Goal: Information Seeking & Learning: Learn about a topic

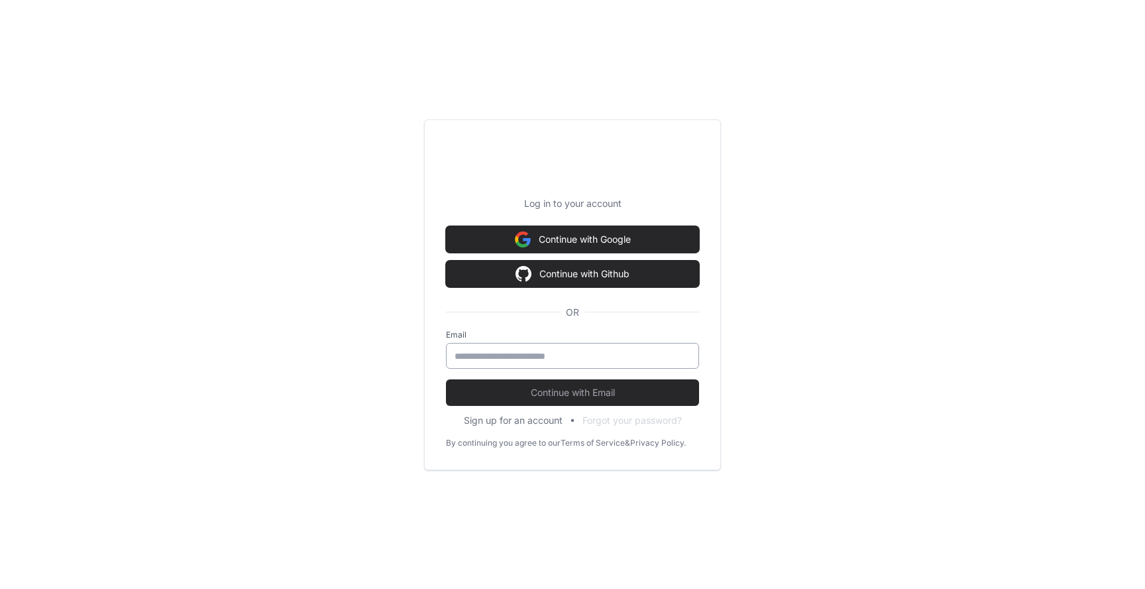
click at [555, 351] on input "email" at bounding box center [573, 355] width 236 height 13
type input "**********"
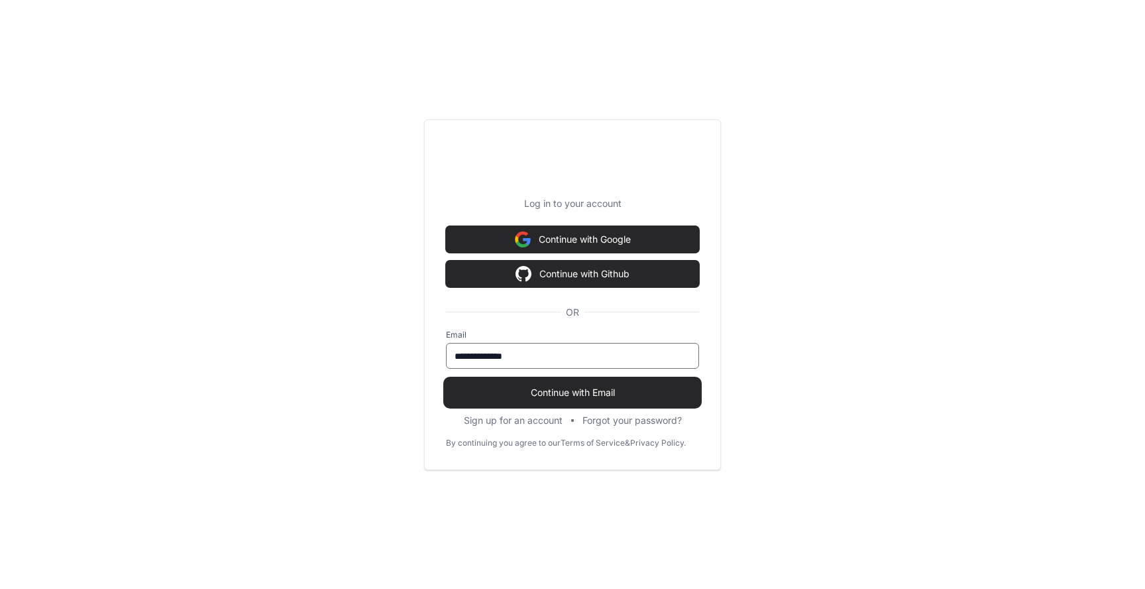
click at [563, 391] on span "Continue with Email" at bounding box center [572, 392] width 253 height 13
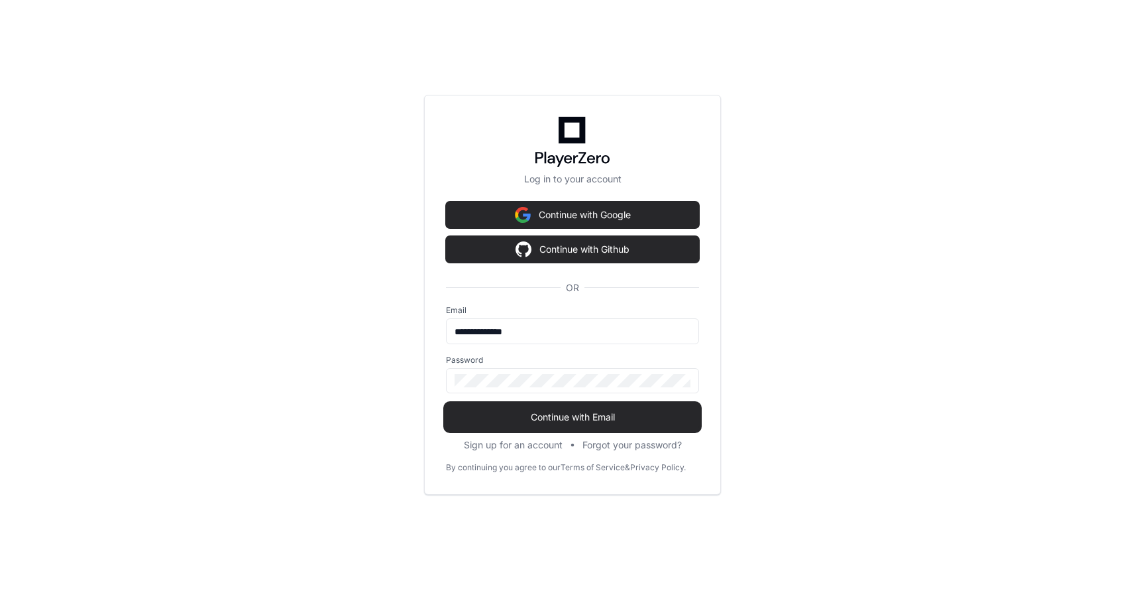
click at [554, 412] on span "Continue with Email" at bounding box center [572, 416] width 253 height 13
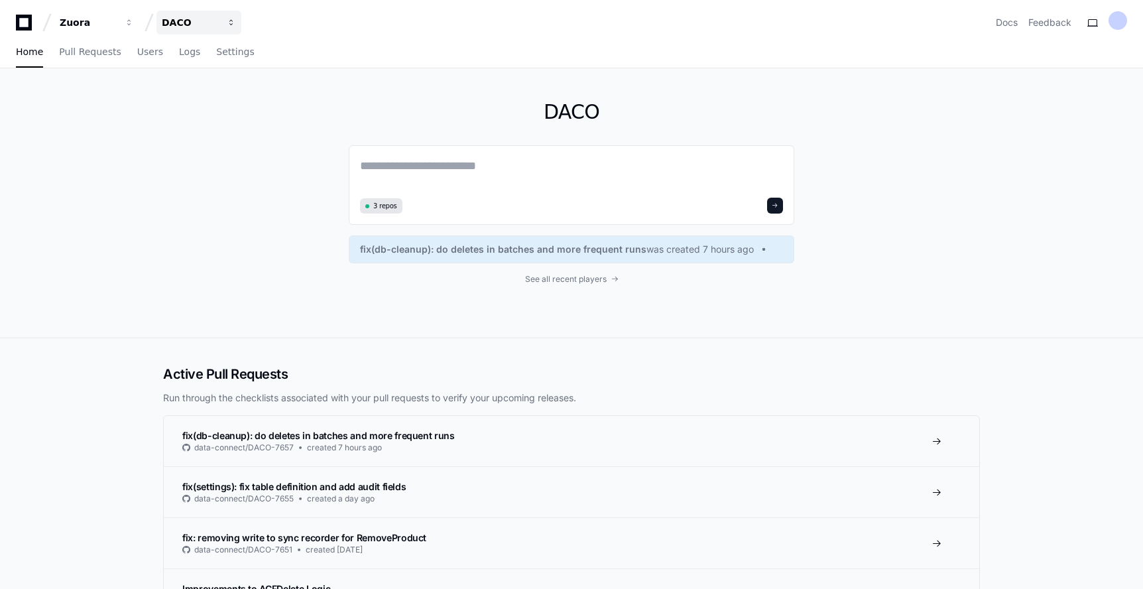
click at [134, 21] on span "button" at bounding box center [129, 22] width 9 height 9
click at [243, 93] on button "B Billing" at bounding box center [249, 97] width 191 height 27
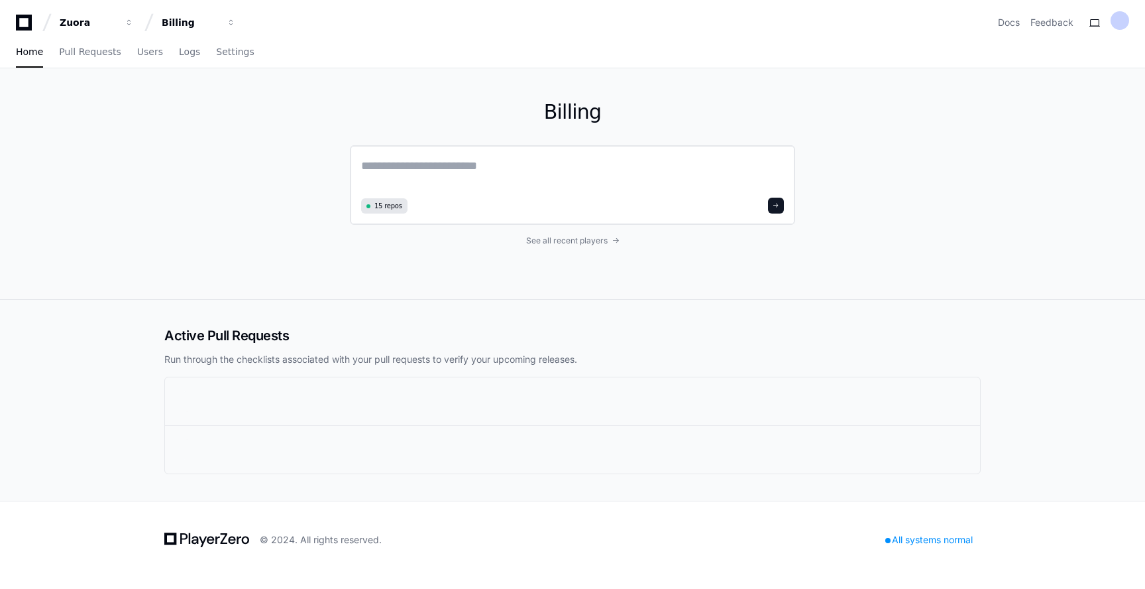
click at [388, 207] on span "15 repos" at bounding box center [389, 206] width 28 height 10
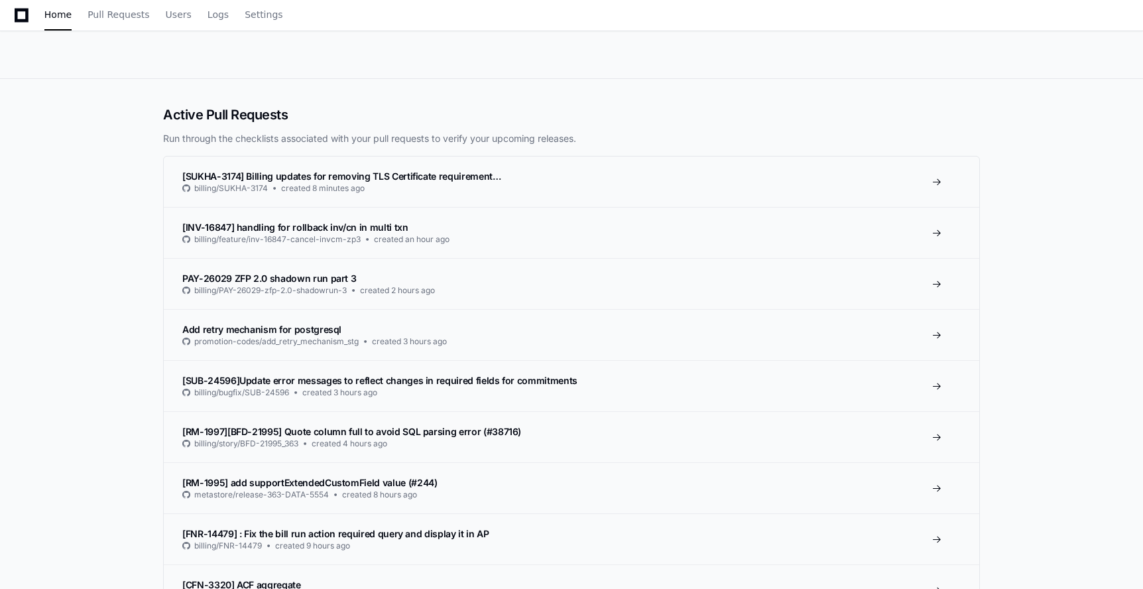
scroll to position [298, 0]
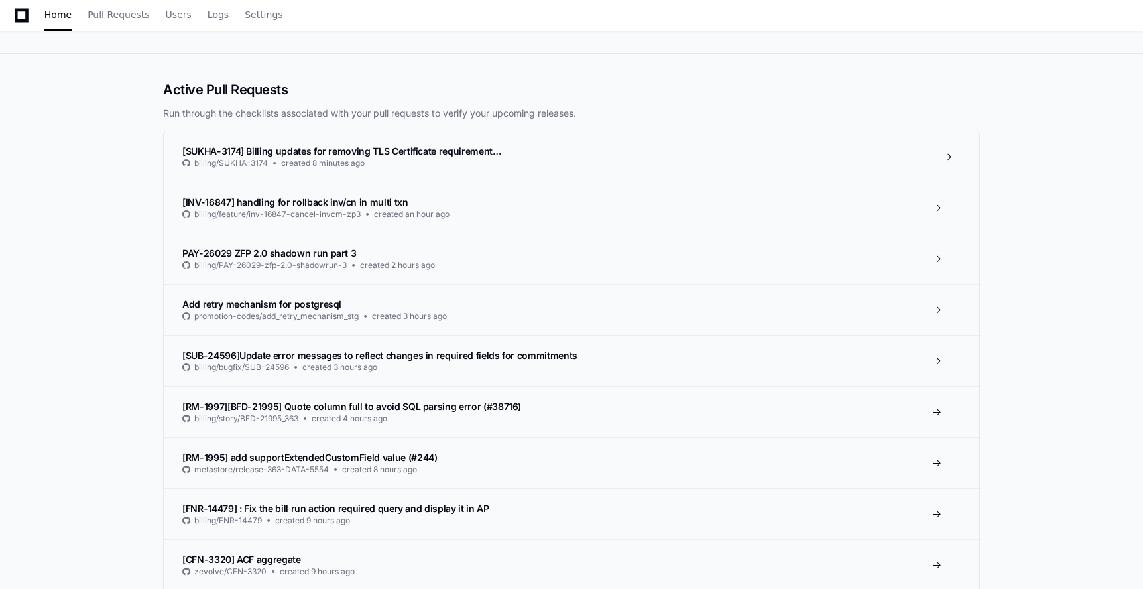
click at [479, 152] on span "[SUKHA-3174] Billing updates for removing TLS Certificate requirement…" at bounding box center [341, 150] width 319 height 11
click at [367, 150] on span "[SUKHA-3174] Billing updates for removing TLS Certificate requirement…" at bounding box center [341, 150] width 319 height 11
click at [950, 156] on span at bounding box center [947, 156] width 11 height 11
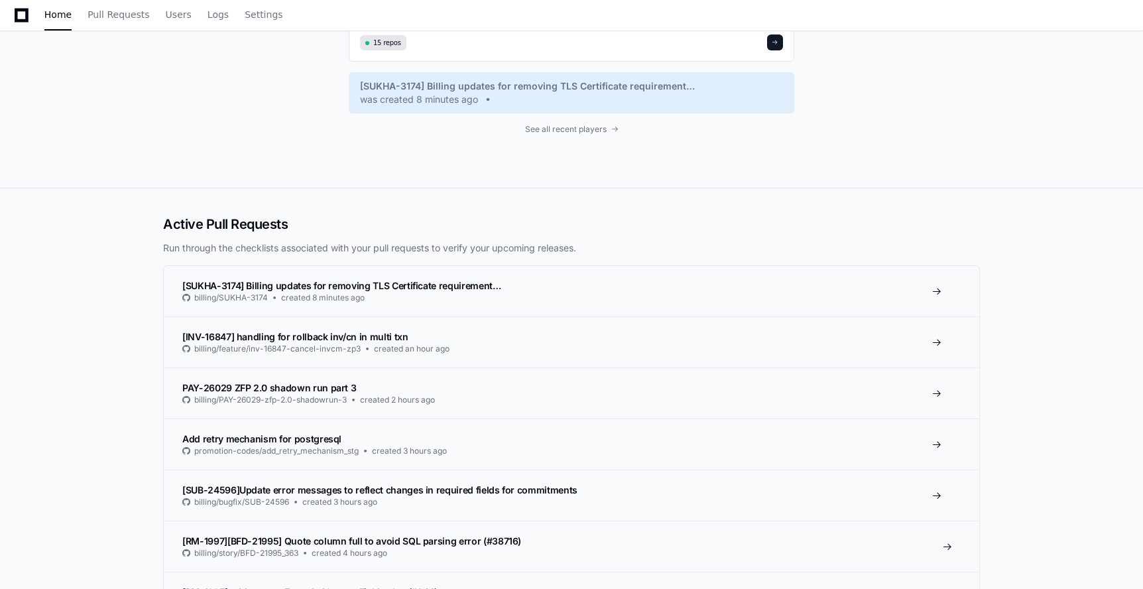
scroll to position [148, 0]
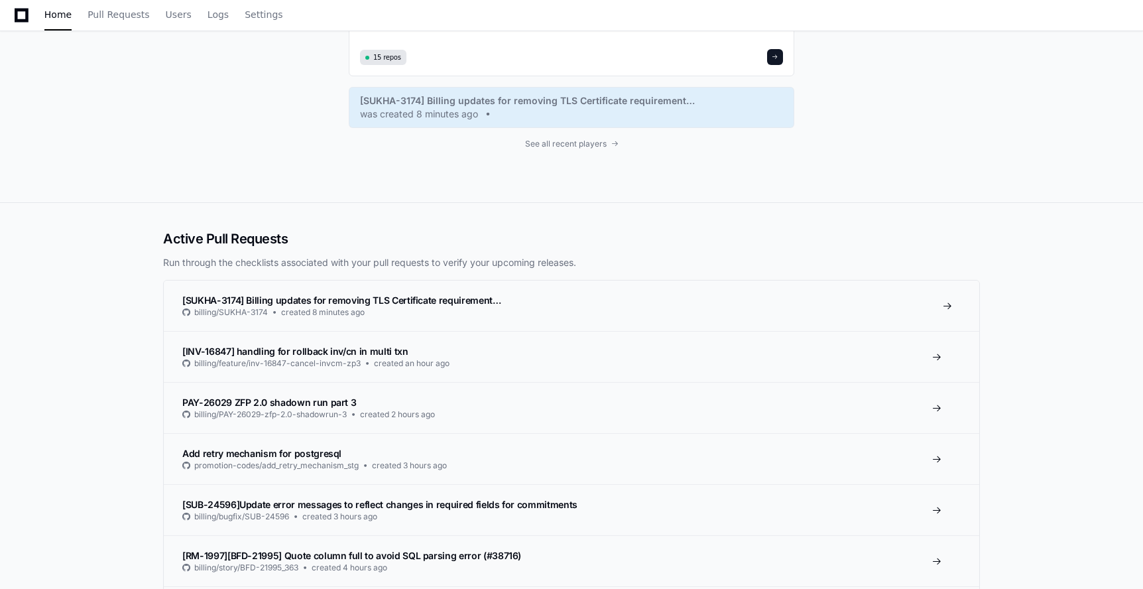
click at [941, 305] on div at bounding box center [931, 305] width 21 height 11
click at [465, 298] on span "[SUKHA-3174] Billing updates for removing TLS Certificate requirement…" at bounding box center [341, 299] width 319 height 11
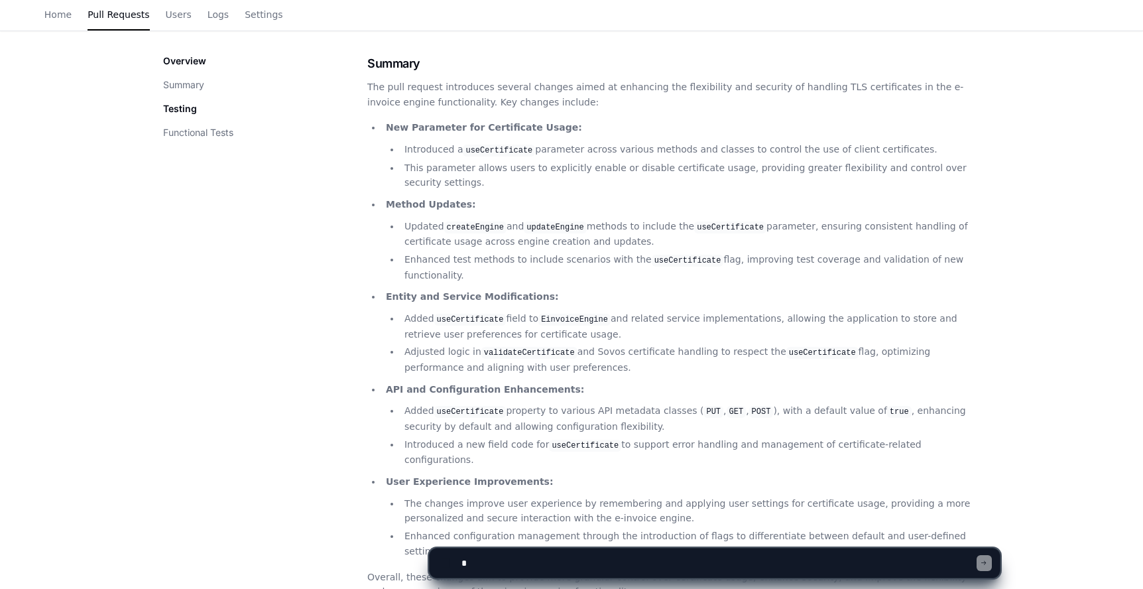
scroll to position [62, 0]
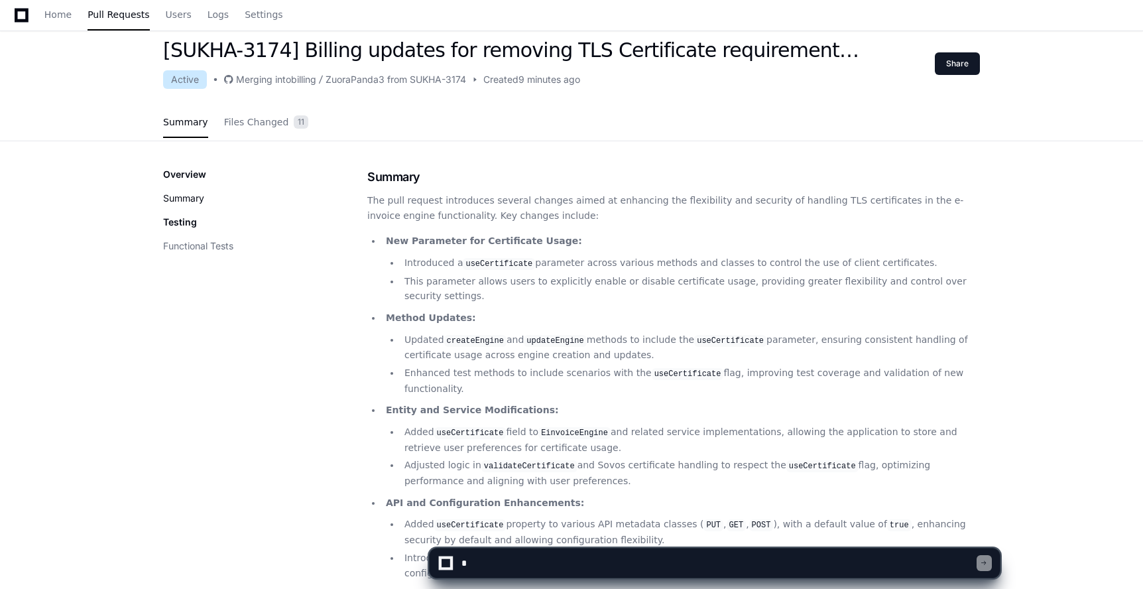
click at [199, 202] on button "Summary" at bounding box center [183, 198] width 41 height 13
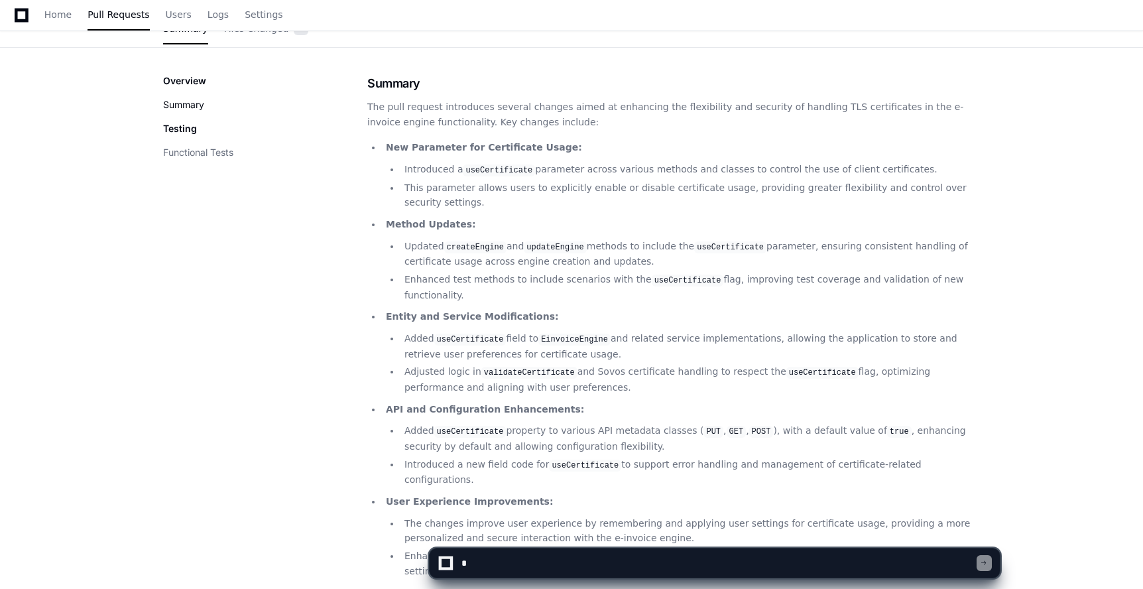
scroll to position [163, 0]
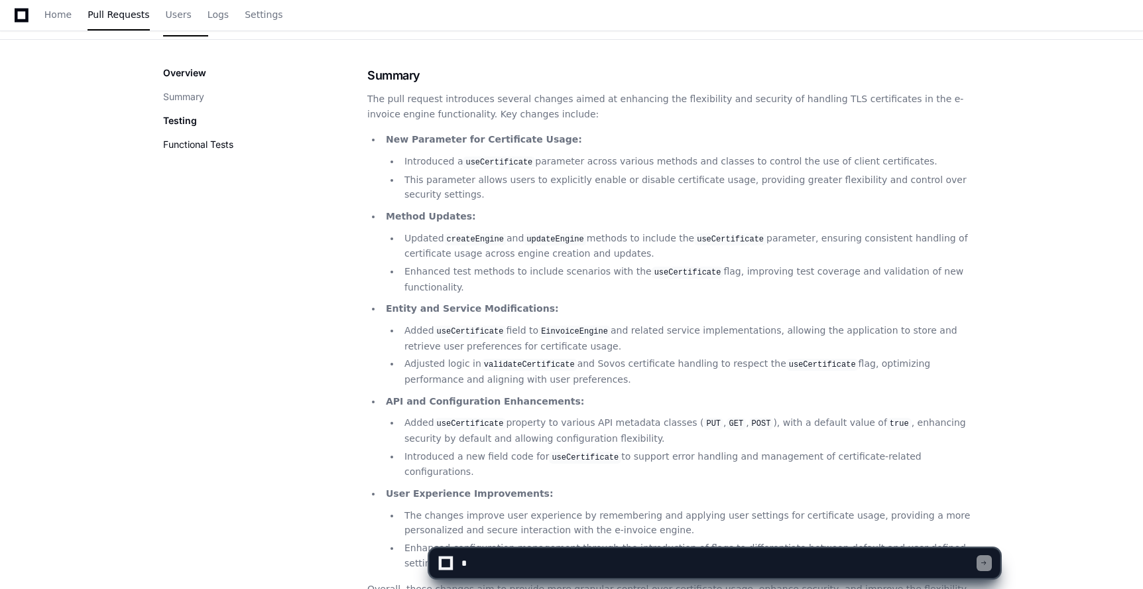
click at [198, 147] on button "Functional Tests" at bounding box center [198, 144] width 70 height 13
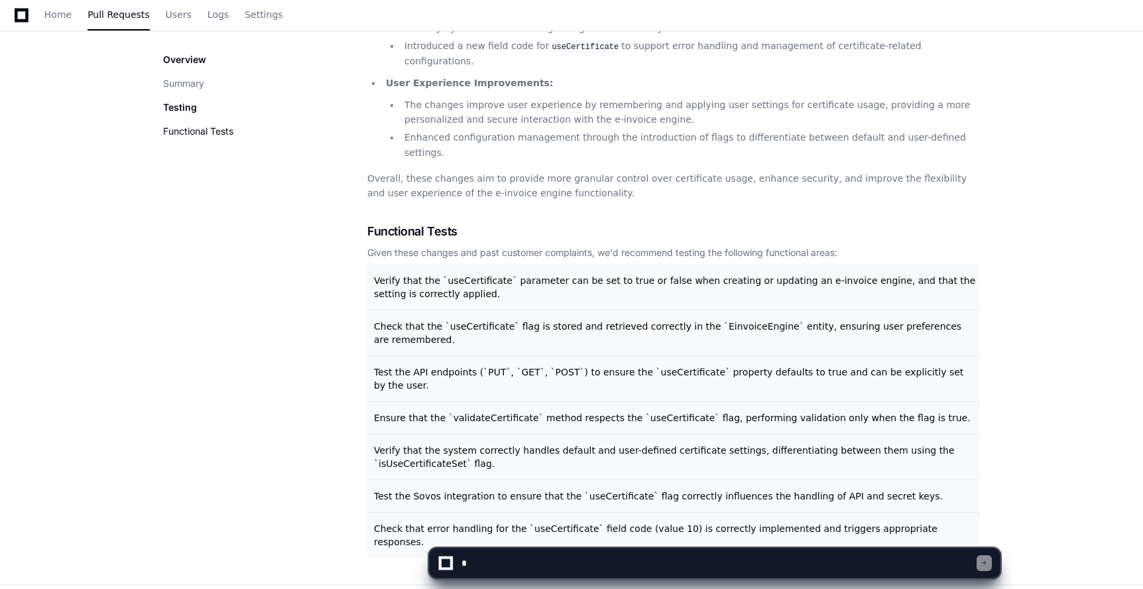
scroll to position [587, 0]
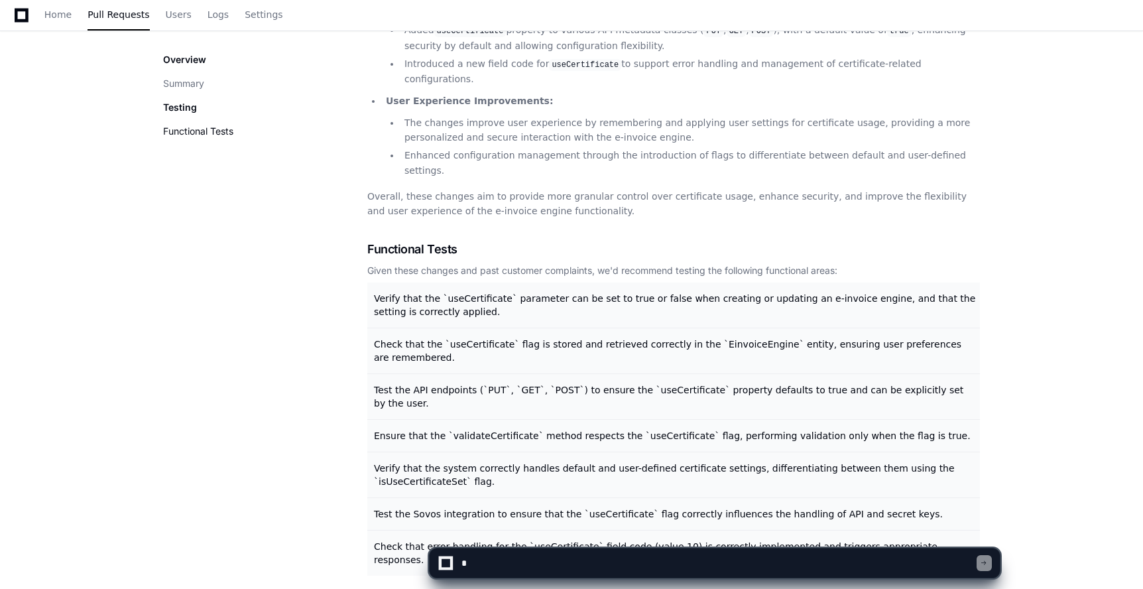
click at [198, 135] on button "Functional Tests" at bounding box center [198, 131] width 70 height 13
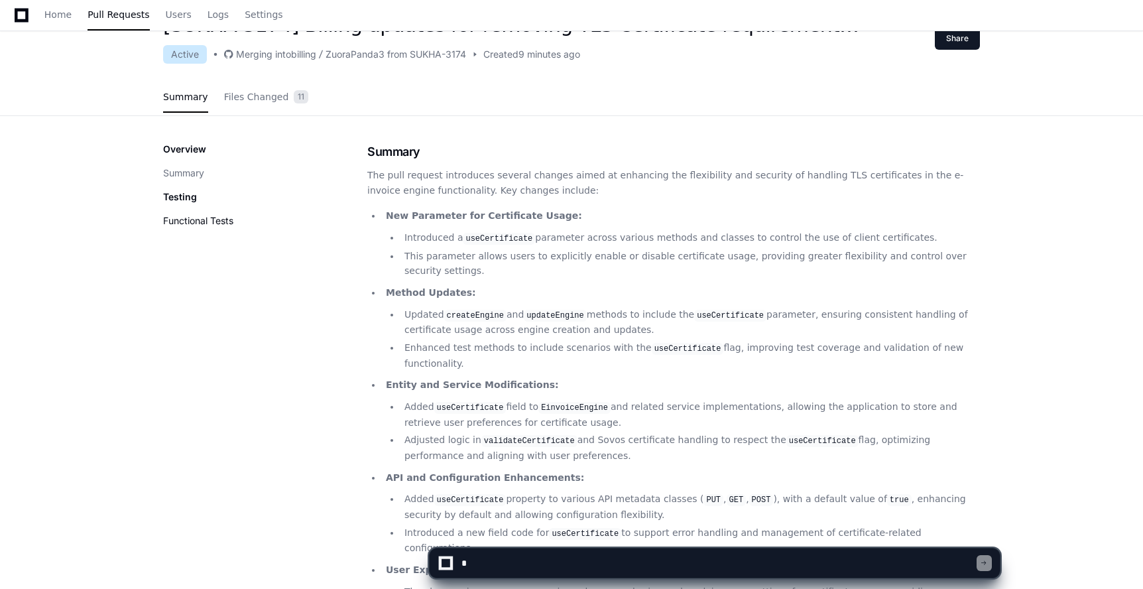
scroll to position [61, 0]
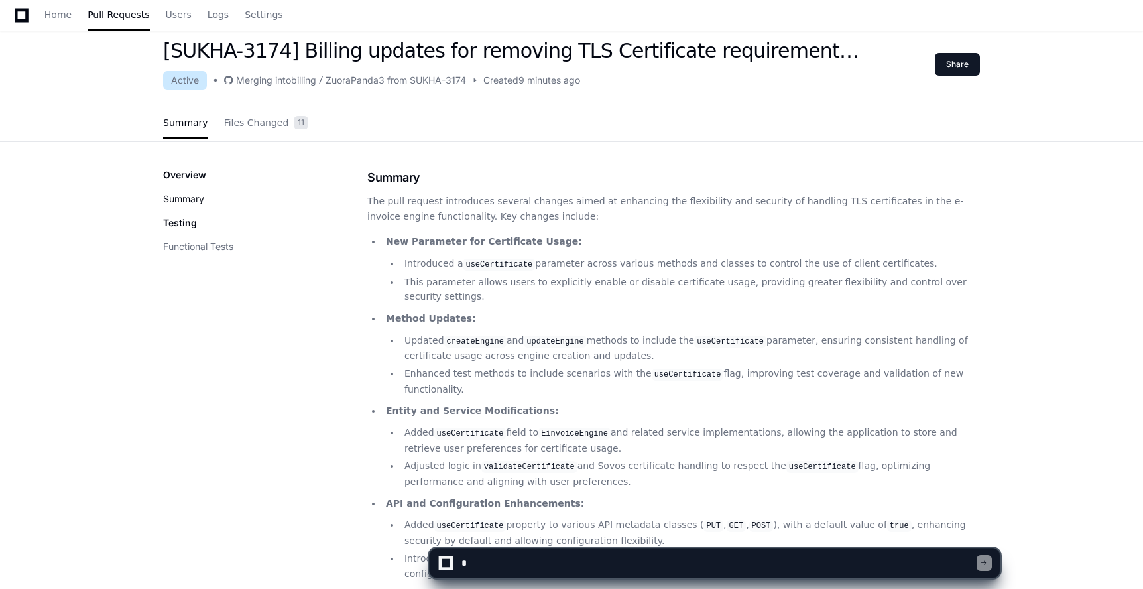
click at [192, 196] on button "Summary" at bounding box center [183, 198] width 41 height 13
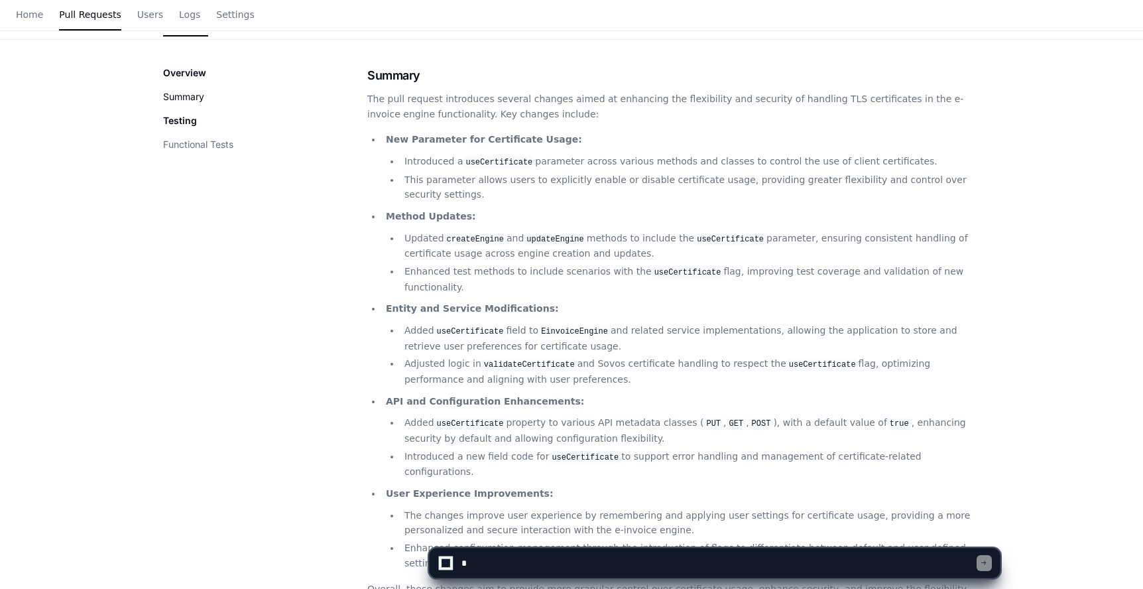
scroll to position [0, 0]
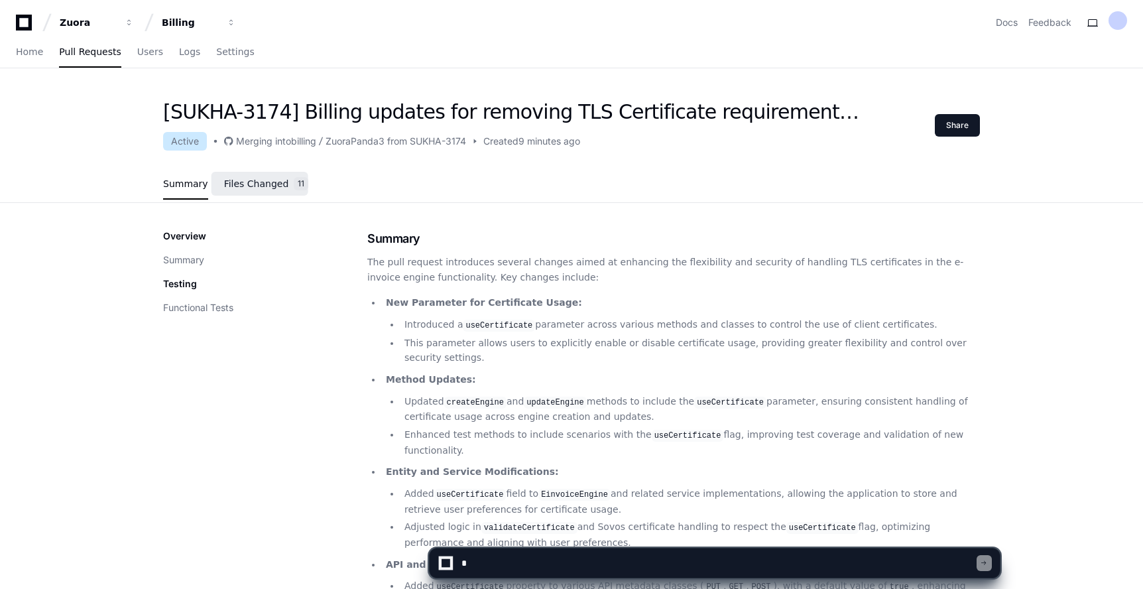
click at [240, 180] on span "Files Changed" at bounding box center [256, 184] width 65 height 8
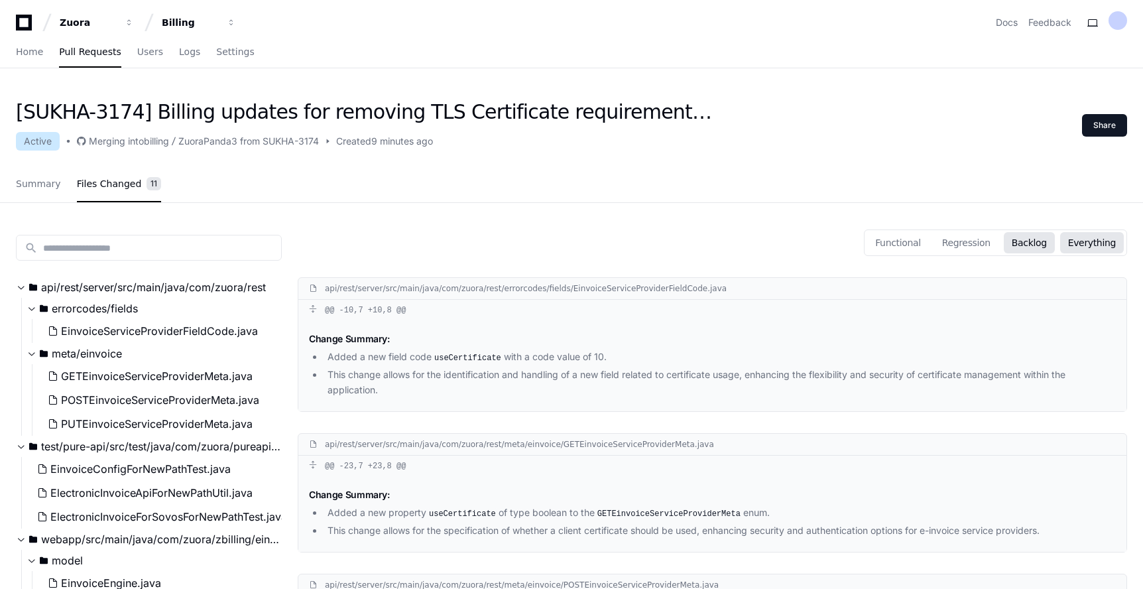
click at [1035, 247] on button "Backlog" at bounding box center [1029, 242] width 51 height 21
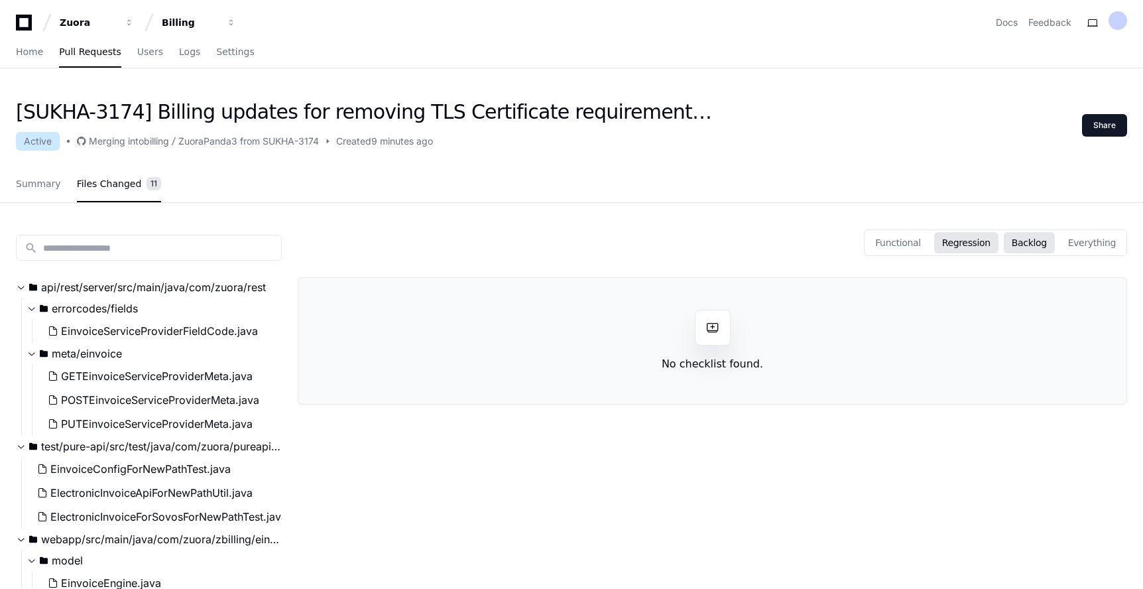
click at [988, 243] on button "Regression" at bounding box center [966, 242] width 64 height 21
click at [1098, 243] on button "Everything" at bounding box center [1092, 242] width 64 height 21
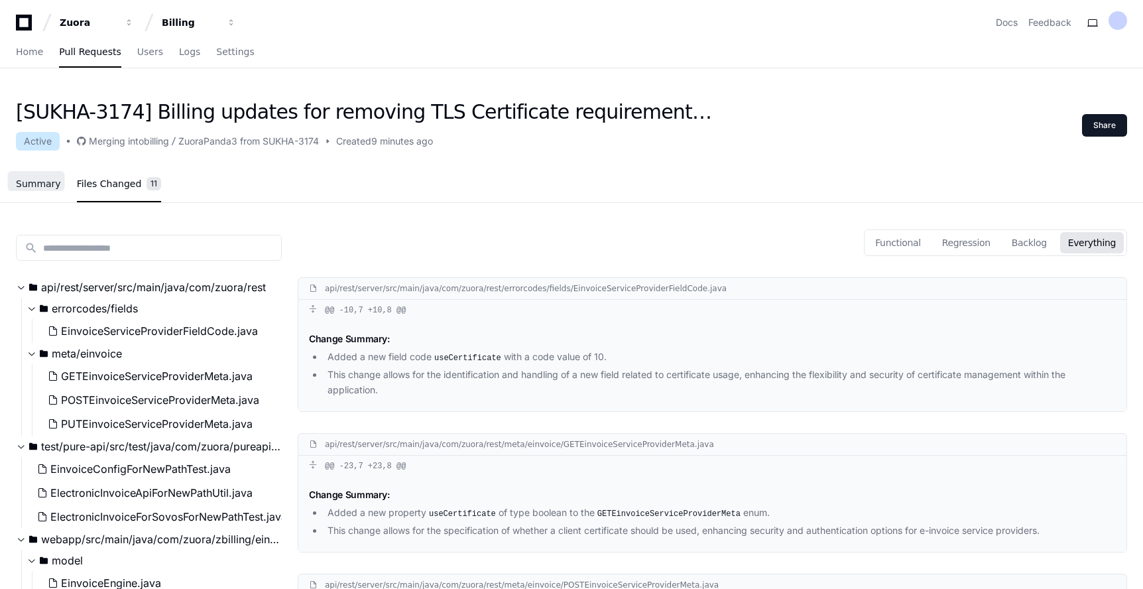
click at [35, 190] on link "Summary" at bounding box center [38, 184] width 45 height 30
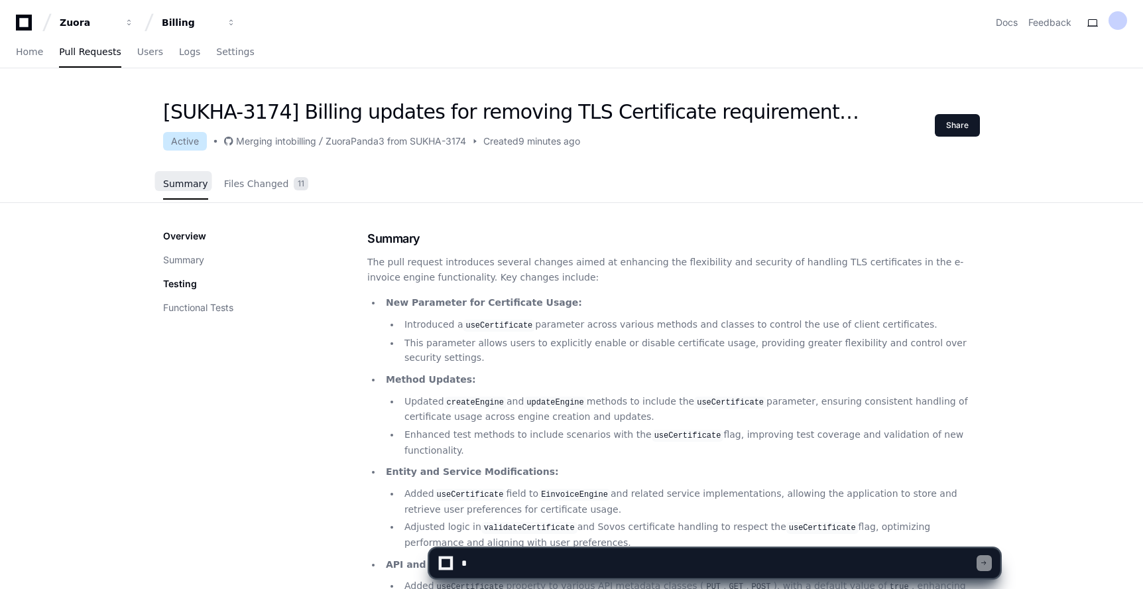
click at [196, 185] on span "Summary" at bounding box center [185, 184] width 45 height 8
click at [150, 50] on span "Users" at bounding box center [150, 52] width 26 height 8
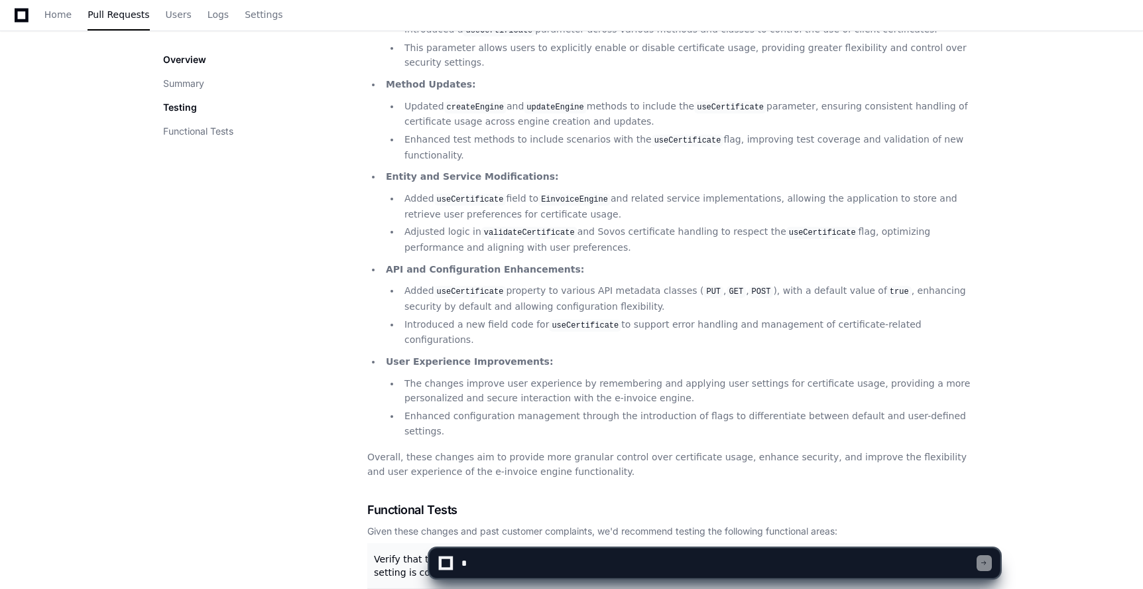
scroll to position [308, 0]
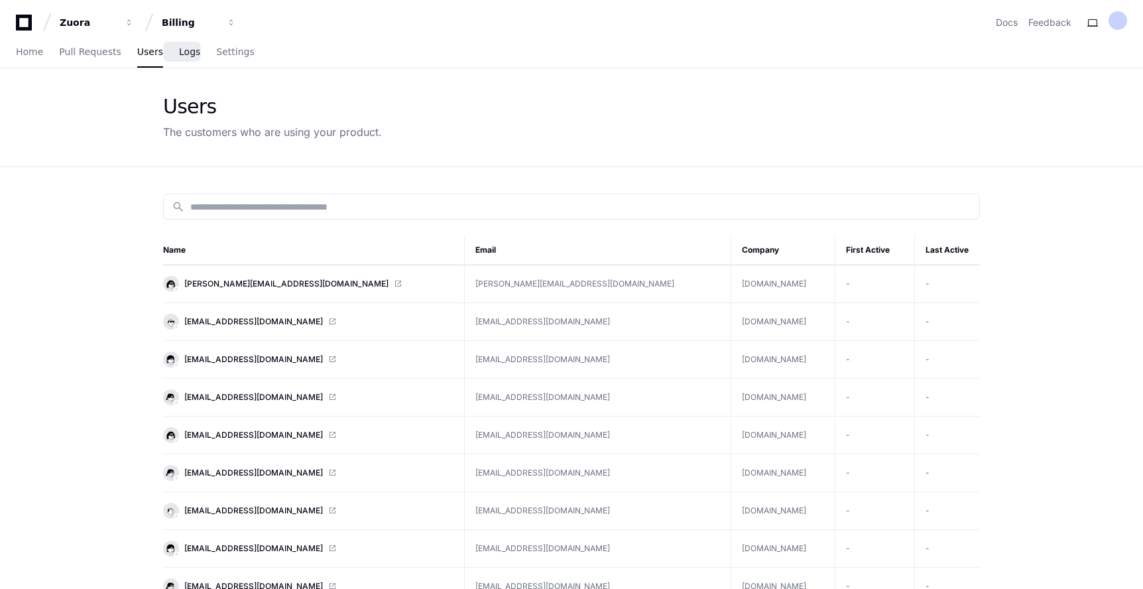
click at [186, 54] on span "Logs" at bounding box center [189, 52] width 21 height 8
click at [232, 48] on span "Settings" at bounding box center [235, 52] width 38 height 8
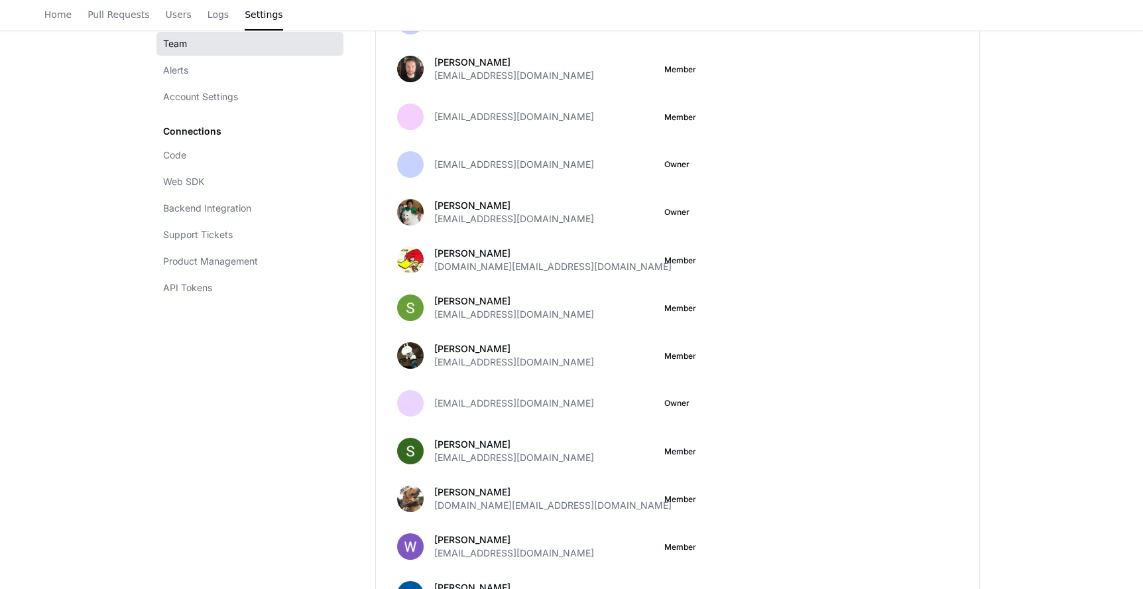
scroll to position [473, 0]
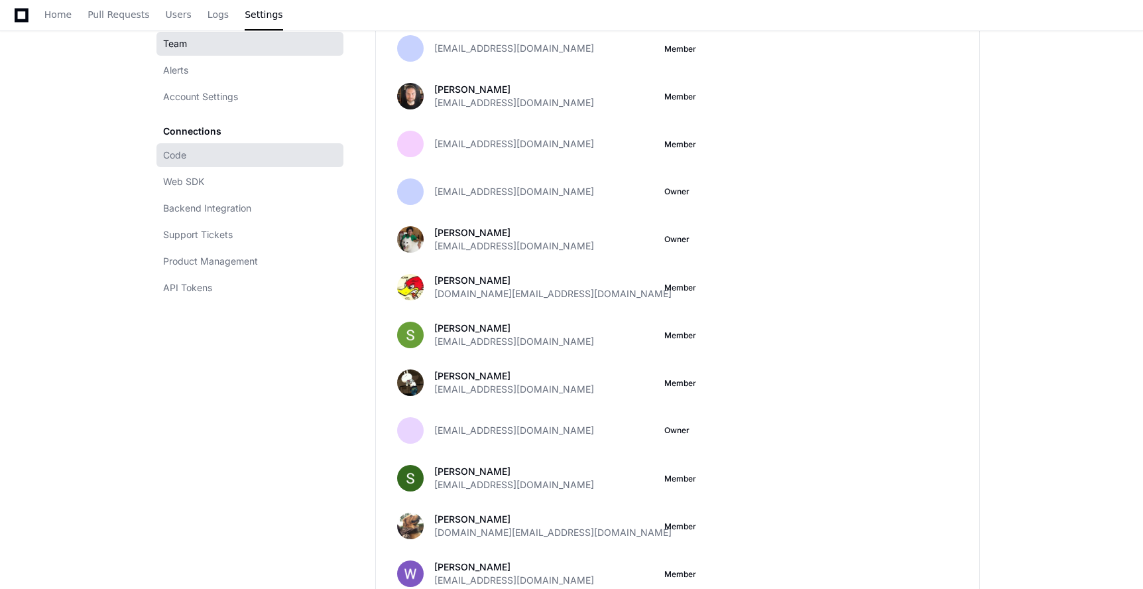
click at [281, 158] on link "Code" at bounding box center [249, 155] width 187 height 24
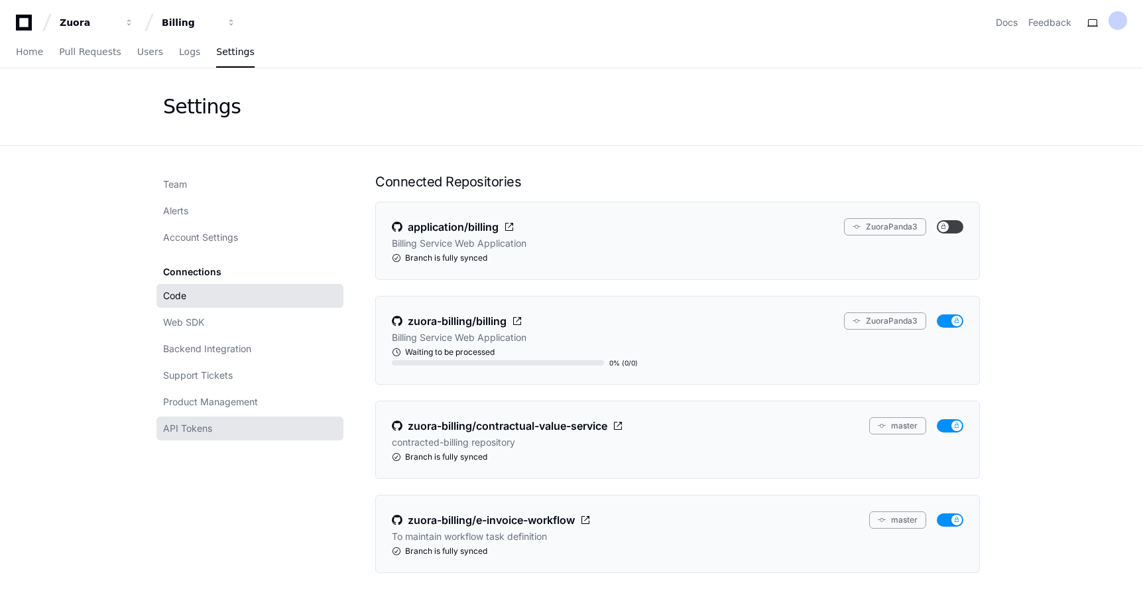
click at [240, 425] on link "API Tokens" at bounding box center [249, 428] width 187 height 24
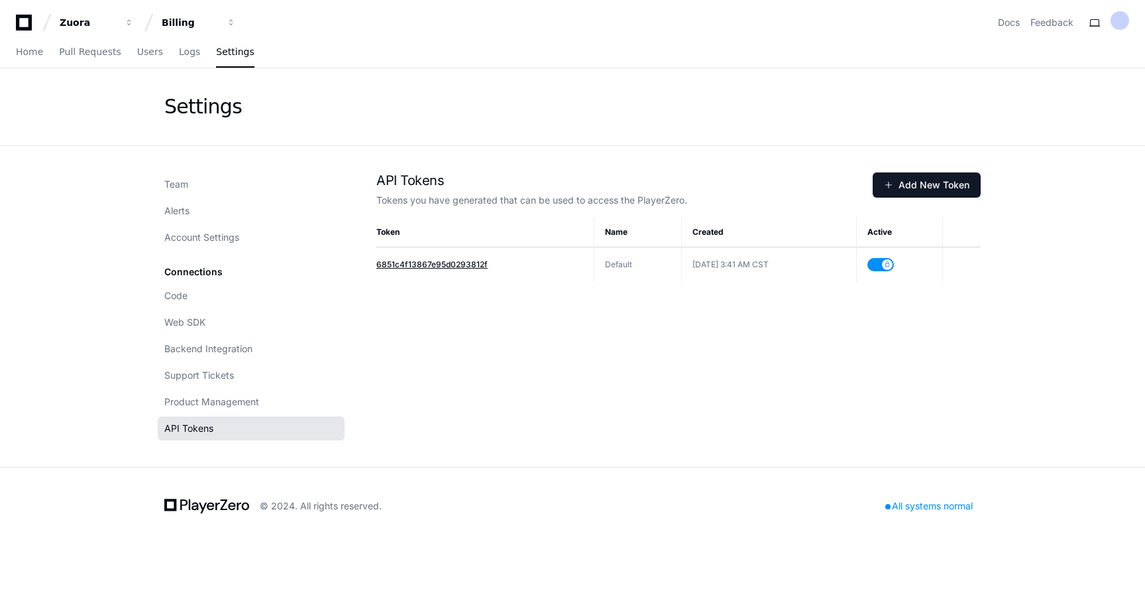
click at [437, 262] on span "6851c4f13867e95d0293812f" at bounding box center [432, 264] width 111 height 10
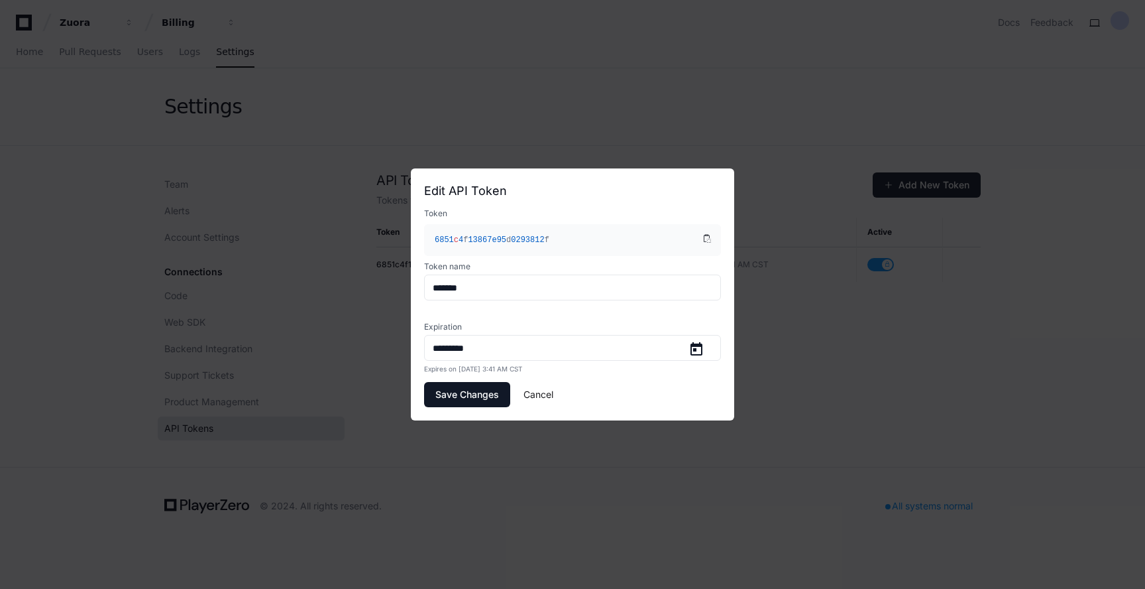
click at [550, 392] on button "Cancel" at bounding box center [539, 394] width 30 height 25
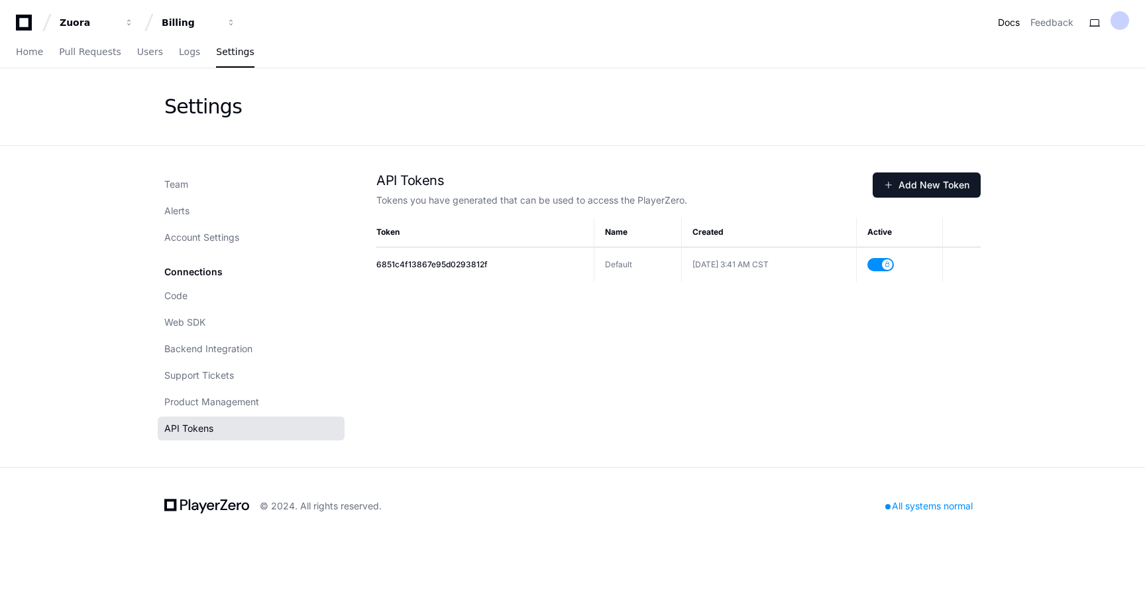
click at [1002, 26] on link "Docs" at bounding box center [1009, 22] width 22 height 13
click at [87, 53] on span "Pull Requests" at bounding box center [90, 52] width 62 height 8
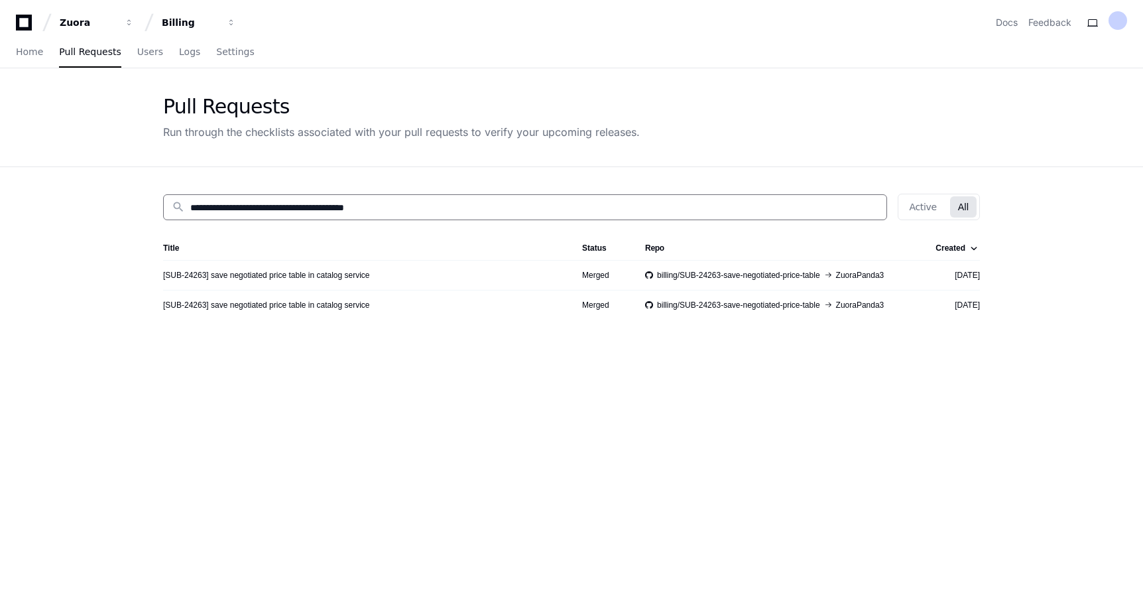
click at [381, 206] on input "**********" at bounding box center [534, 207] width 688 height 13
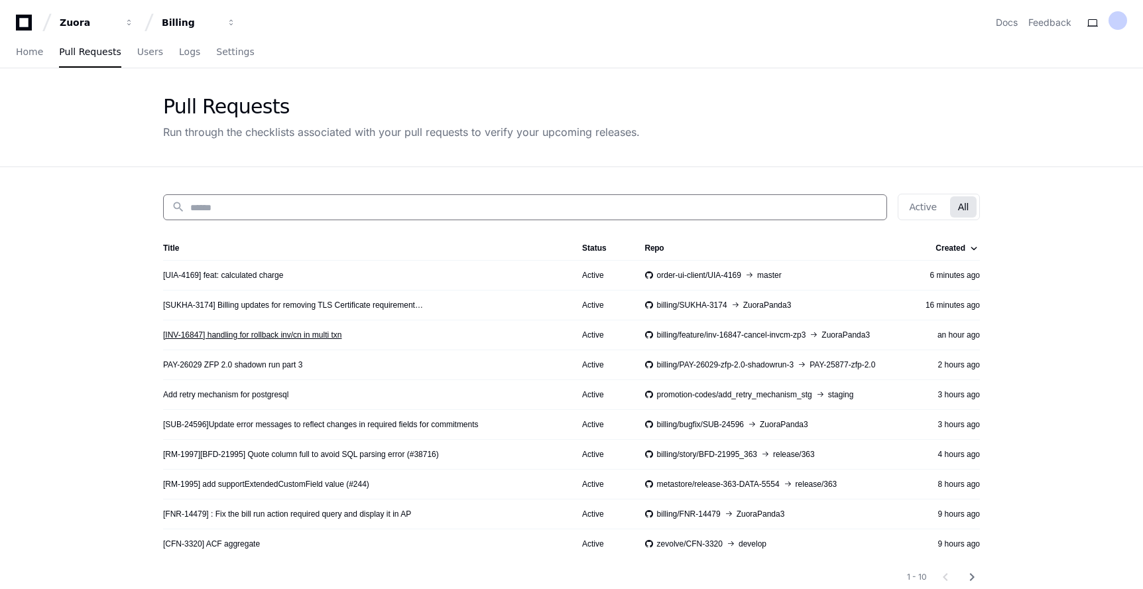
click at [259, 329] on link "[INV-16847] handling for rollback inv/cn in multi txn" at bounding box center [252, 334] width 178 height 11
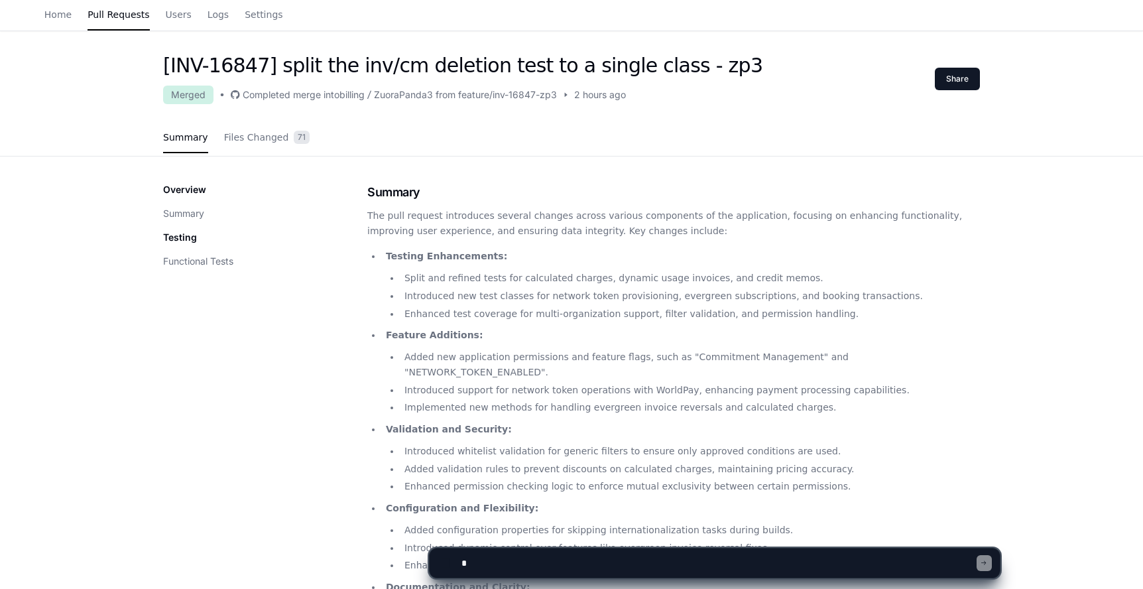
scroll to position [58, 0]
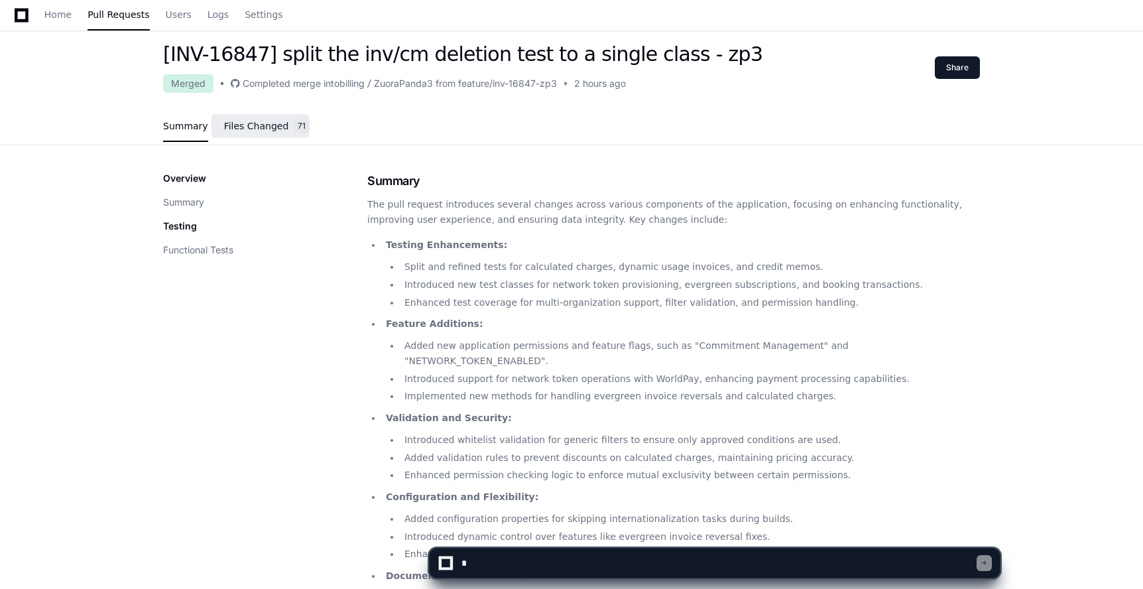
click at [274, 124] on span "Files Changed" at bounding box center [256, 126] width 65 height 8
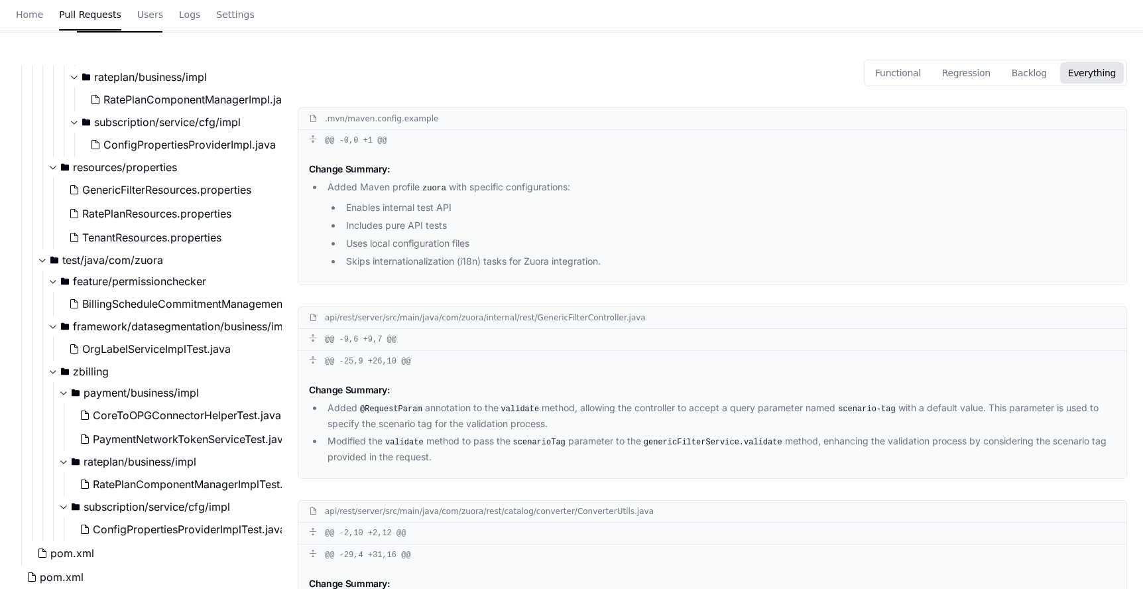
scroll to position [0, 0]
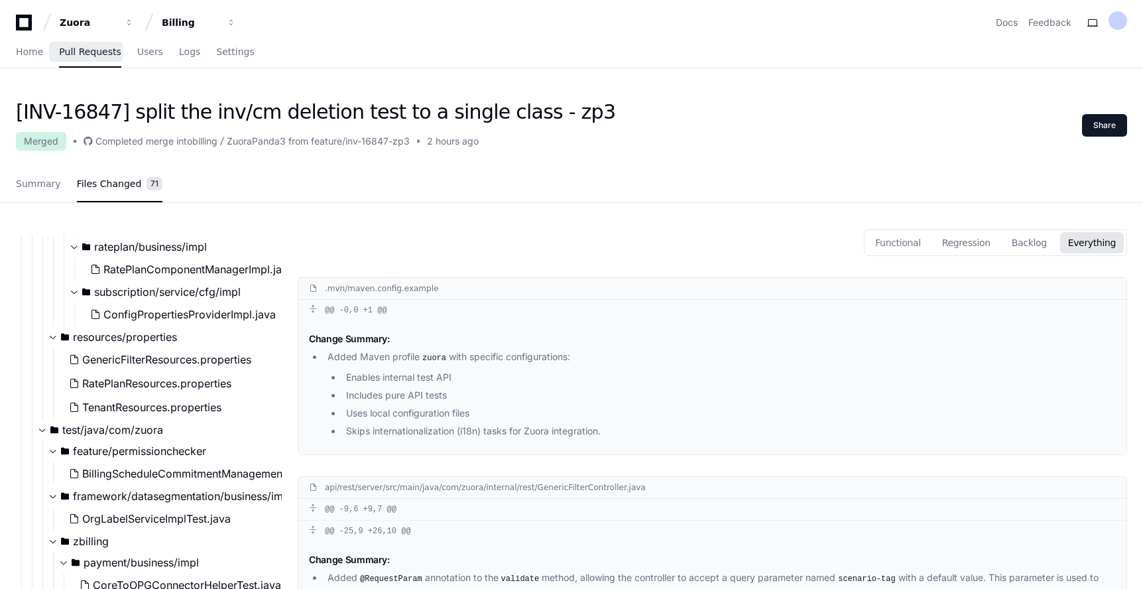
click at [103, 55] on span "Pull Requests" at bounding box center [90, 52] width 62 height 8
click at [35, 55] on span "Home" at bounding box center [29, 52] width 27 height 8
click at [29, 49] on span "Home" at bounding box center [29, 52] width 27 height 8
click at [70, 50] on span "Pull Requests" at bounding box center [90, 52] width 62 height 8
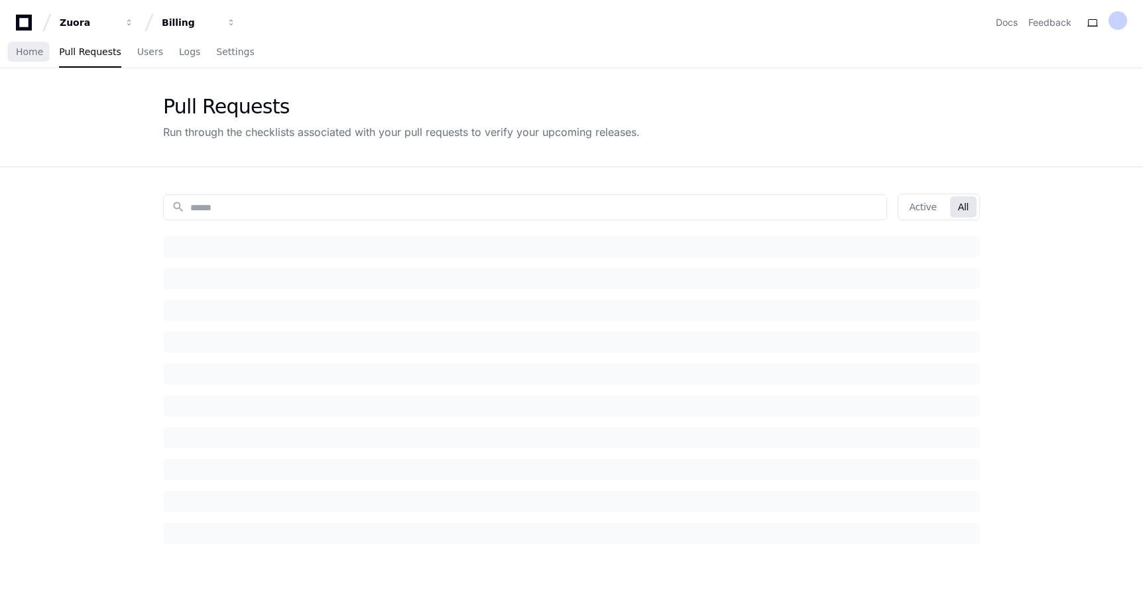
click at [32, 55] on span "Home" at bounding box center [29, 52] width 27 height 8
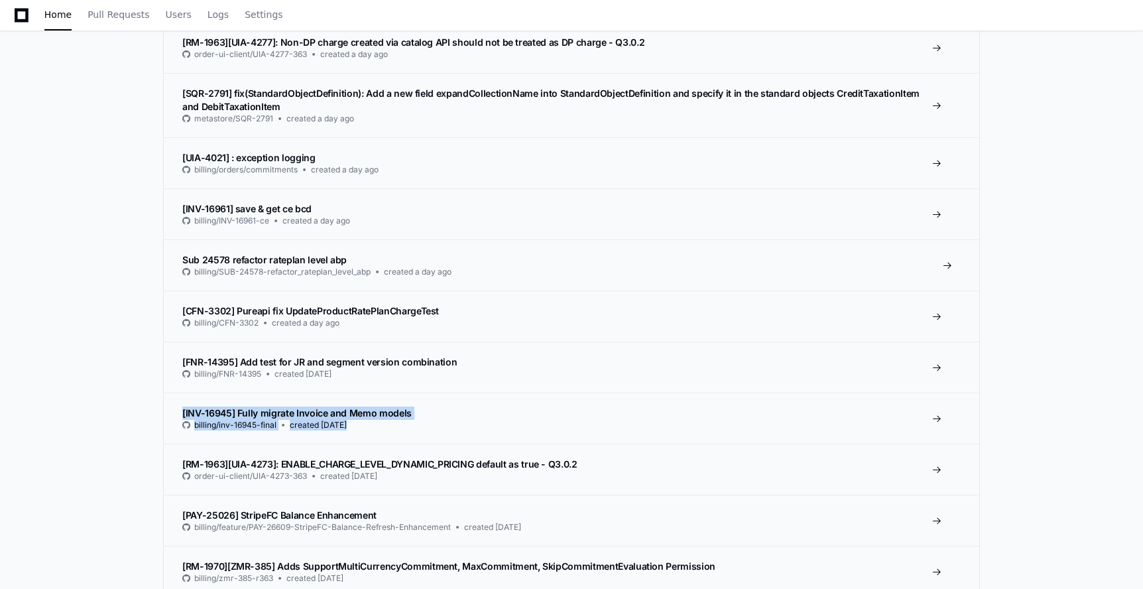
scroll to position [1548, 0]
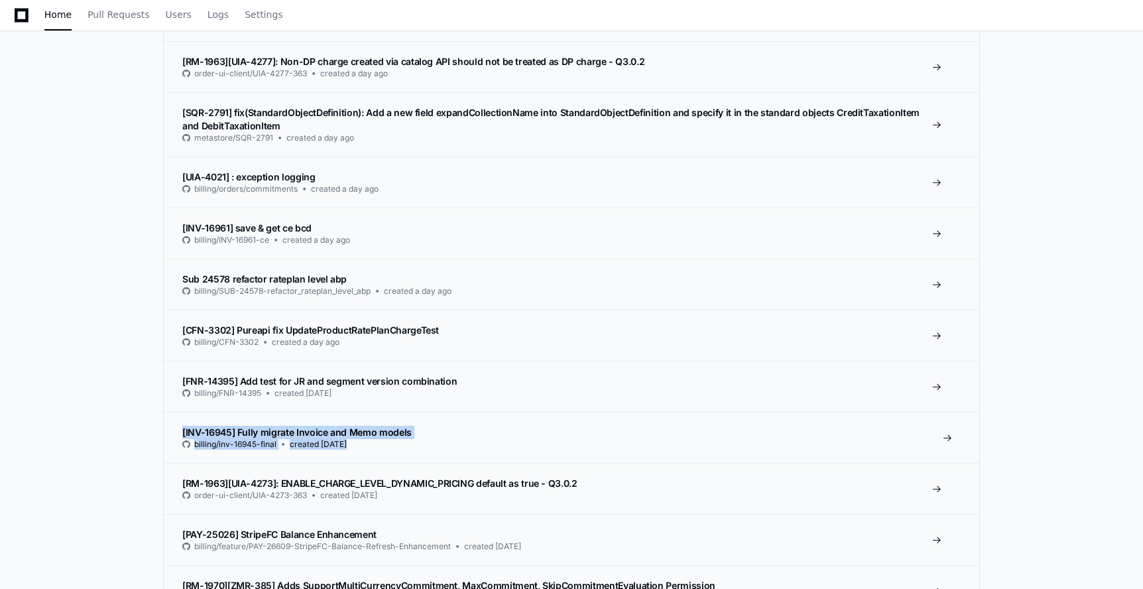
click at [378, 427] on span "[INV-16945] Fully migrate Invoice and Memo models" at bounding box center [296, 431] width 229 height 11
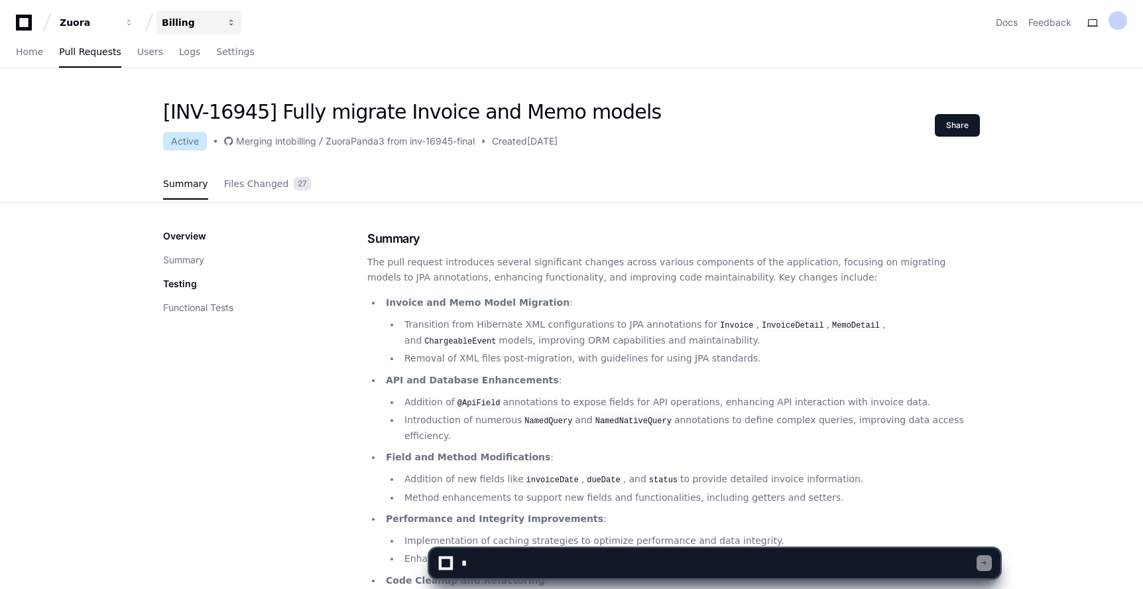
click at [176, 32] on button "Billing" at bounding box center [198, 23] width 85 height 24
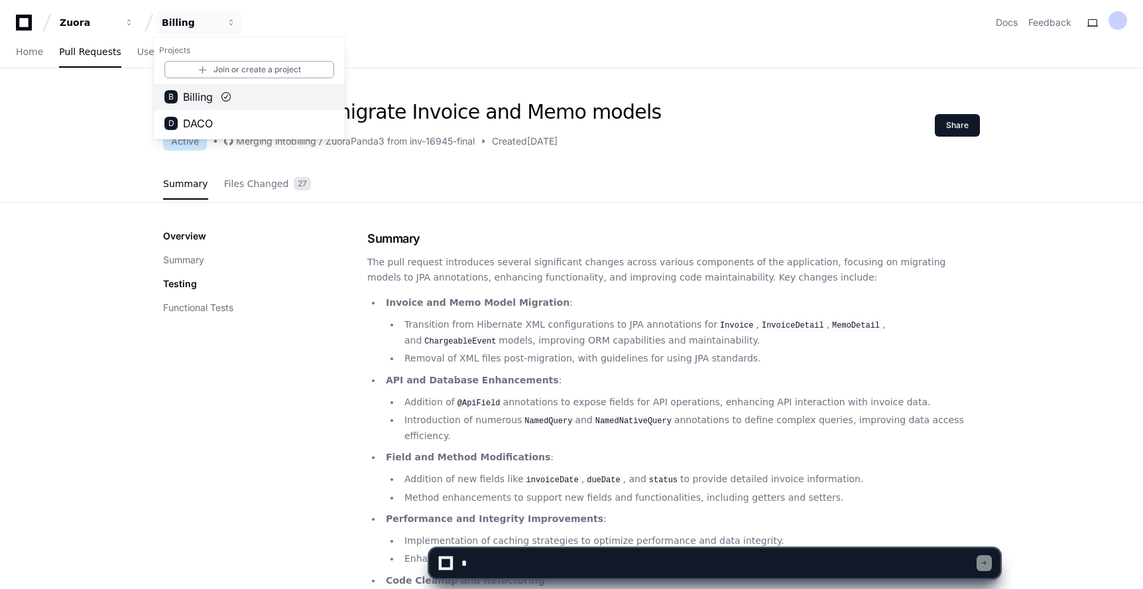
click at [202, 94] on span "Billing" at bounding box center [198, 97] width 30 height 16
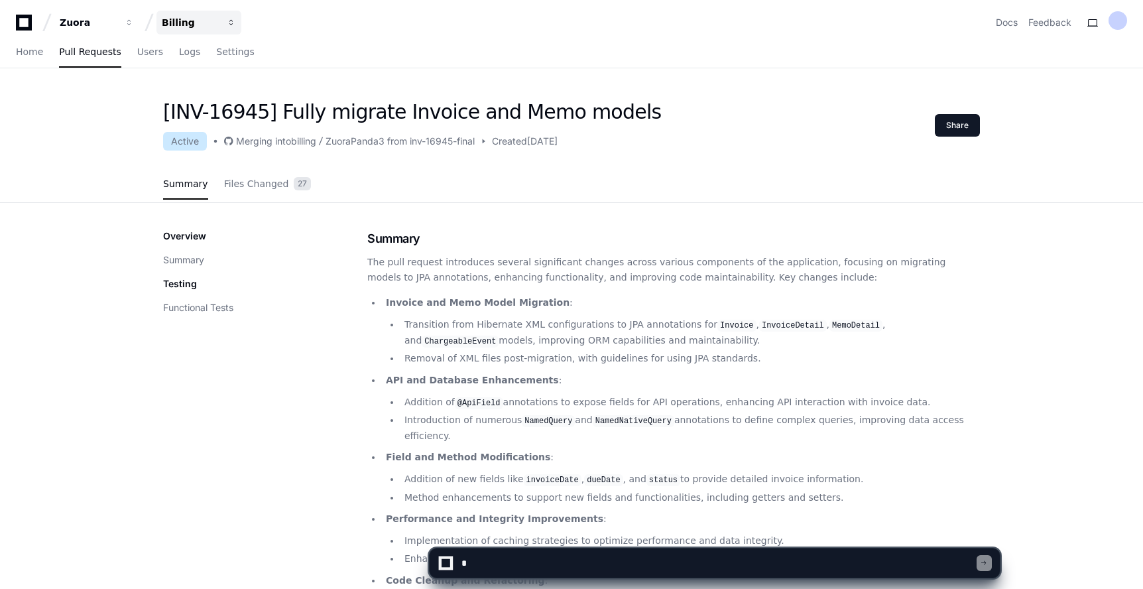
click at [117, 29] on div "Billing" at bounding box center [88, 22] width 57 height 13
click at [34, 58] on link "Home" at bounding box center [29, 52] width 27 height 30
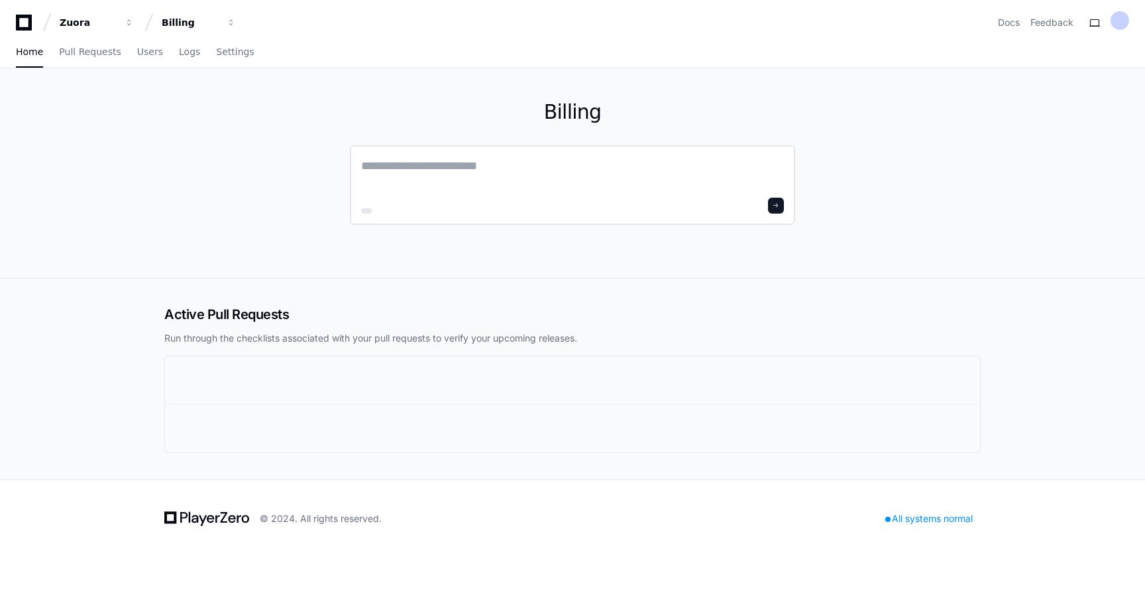
click at [441, 153] on div at bounding box center [572, 185] width 445 height 80
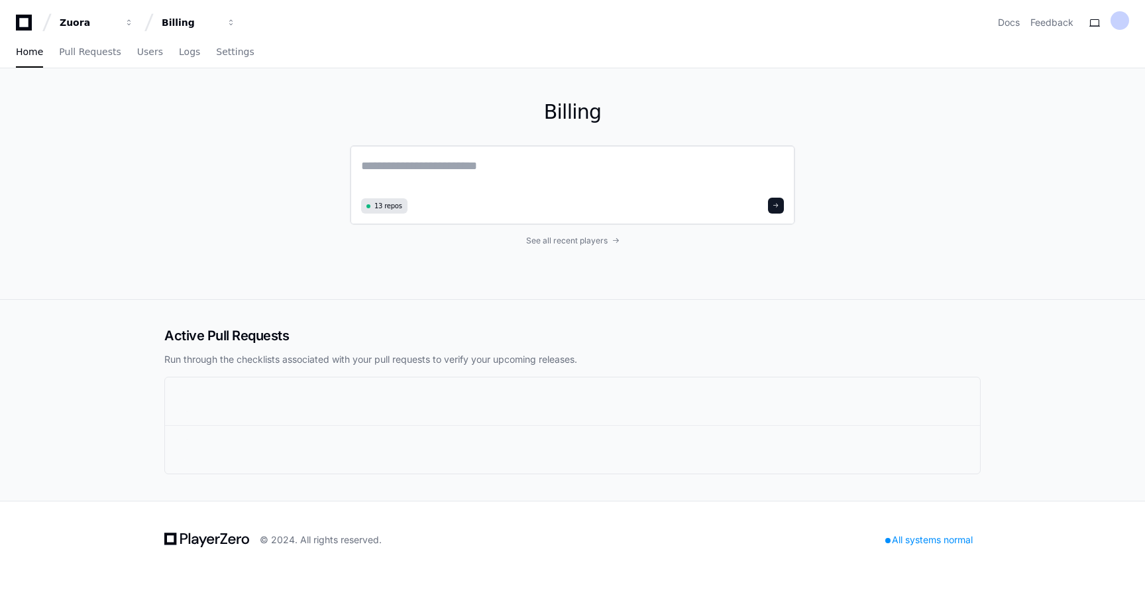
click at [464, 166] on textarea at bounding box center [572, 174] width 423 height 37
paste textarea "**********"
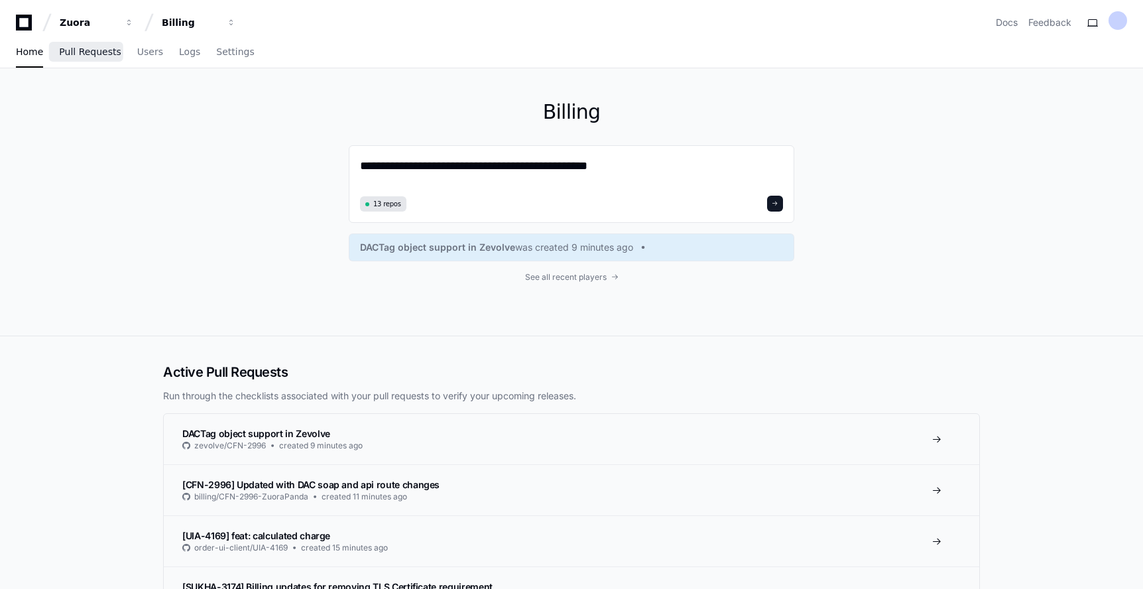
type textarea "**********"
click at [82, 48] on span "Pull Requests" at bounding box center [90, 52] width 62 height 8
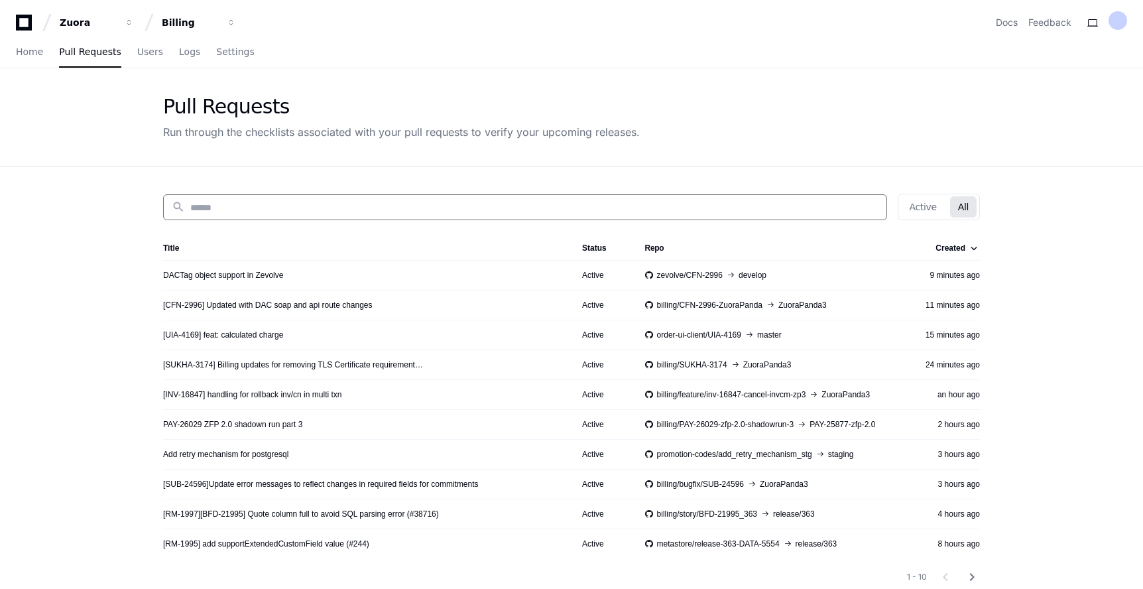
click at [229, 201] on input at bounding box center [534, 207] width 688 height 13
paste input "**********"
type input "**********"
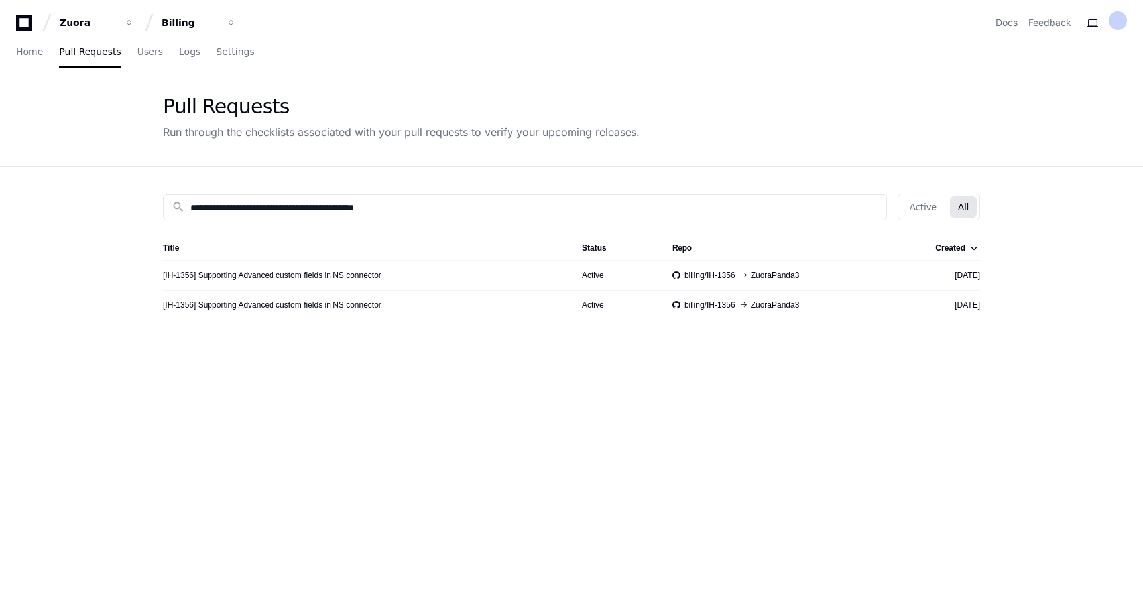
click at [291, 277] on link "[IH-1356] Supporting Advanced custom fields in NS connector" at bounding box center [272, 275] width 218 height 11
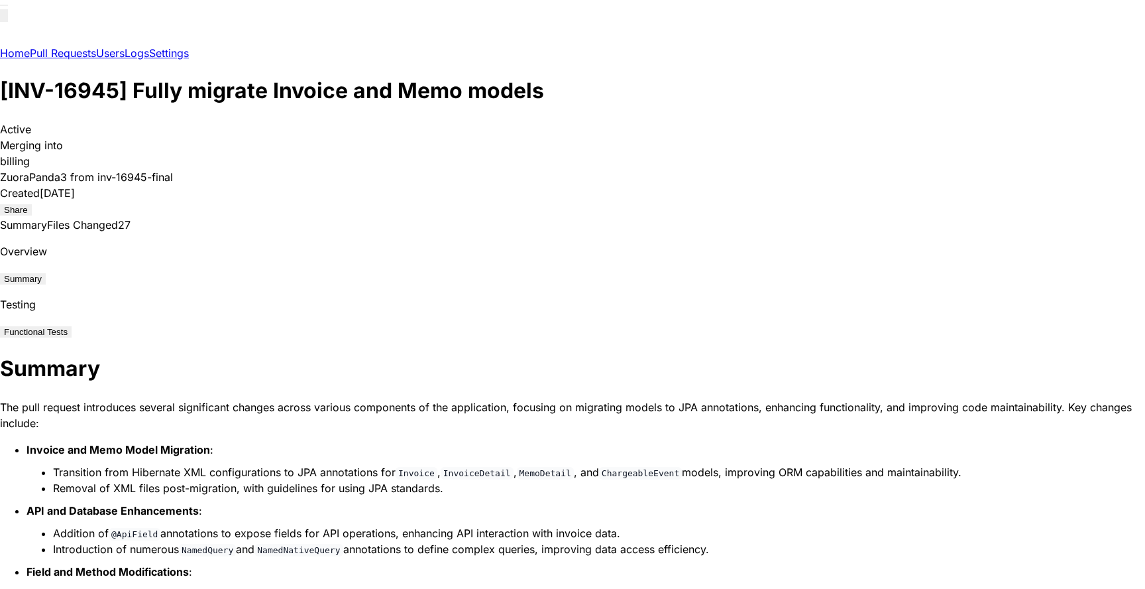
scroll to position [134, 0]
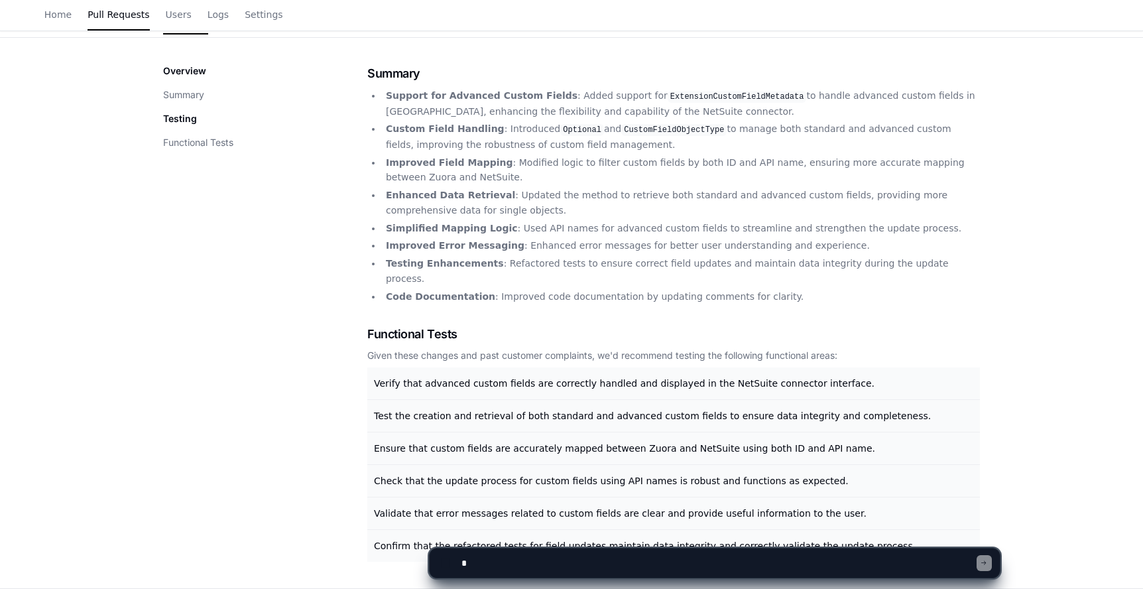
scroll to position [119, 0]
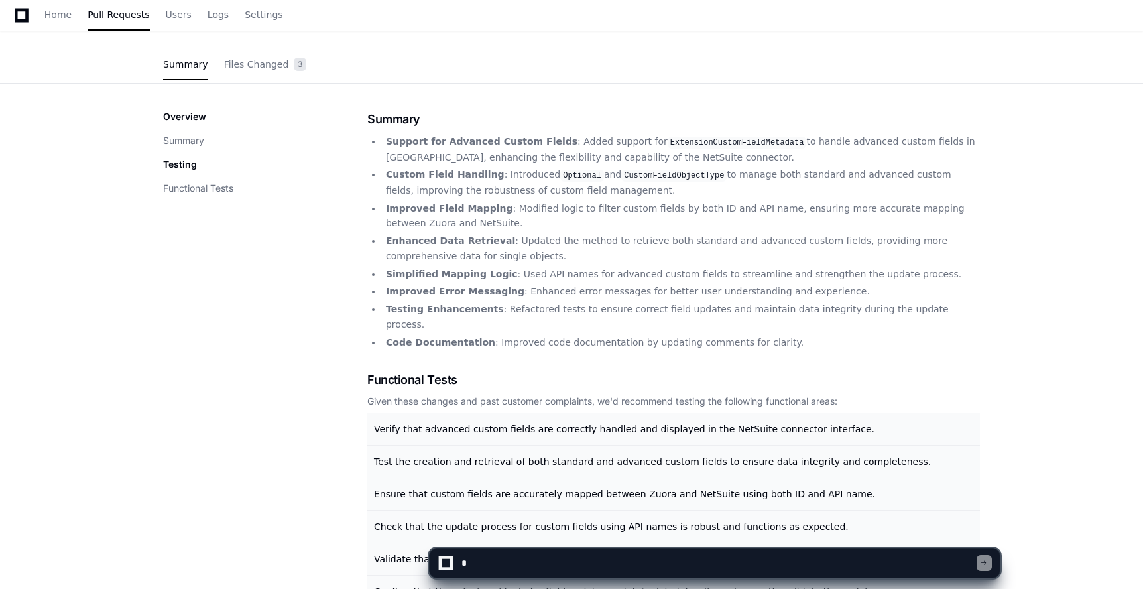
click at [529, 563] on textarea at bounding box center [718, 562] width 518 height 29
type textarea "**********"
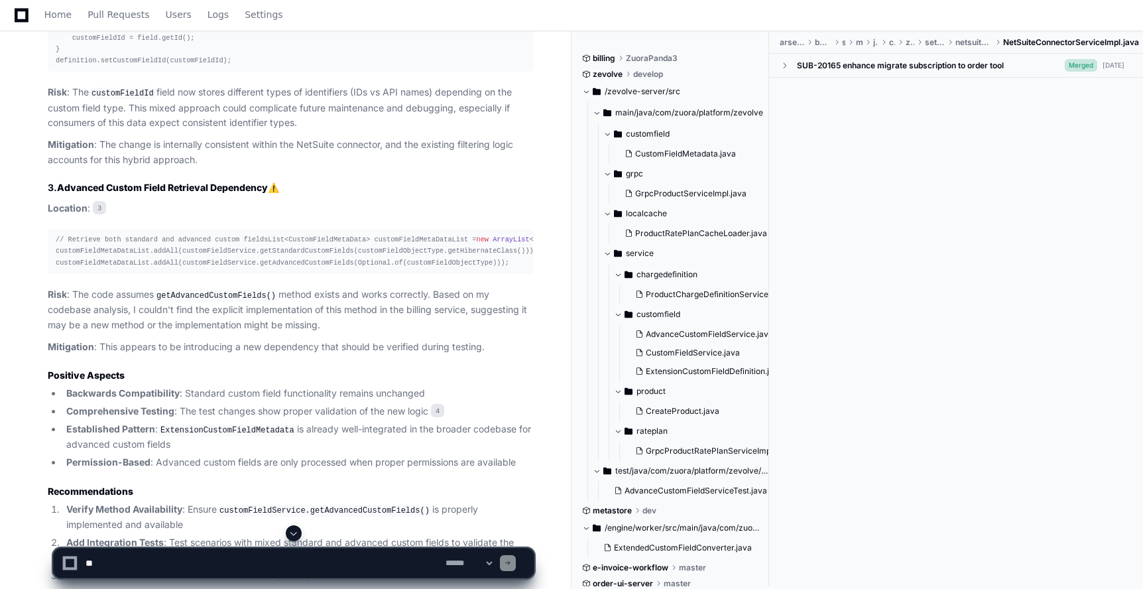
scroll to position [1287, 0]
